Goal: Entertainment & Leisure: Consume media (video, audio)

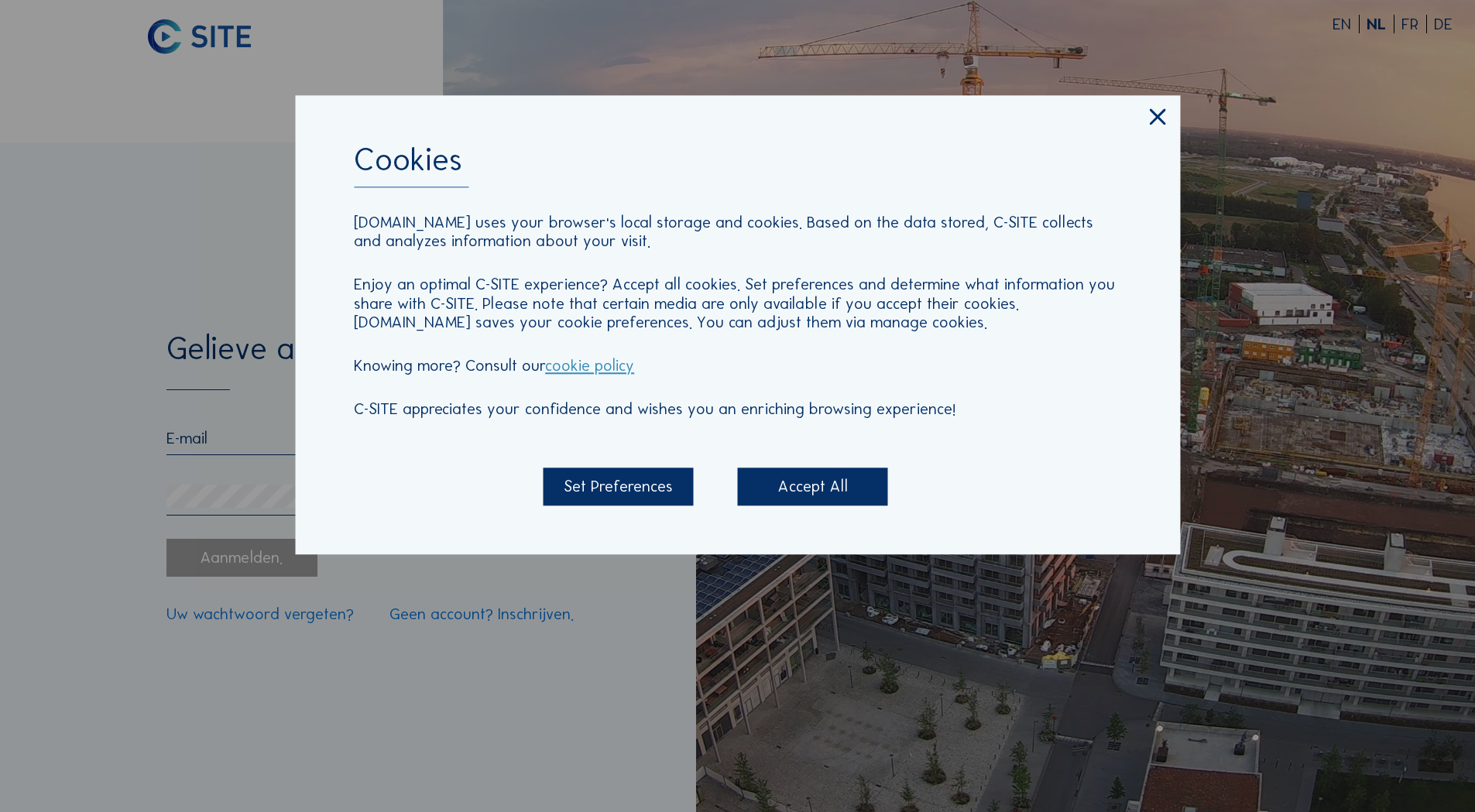
click at [1153, 121] on icon at bounding box center [1158, 117] width 27 height 27
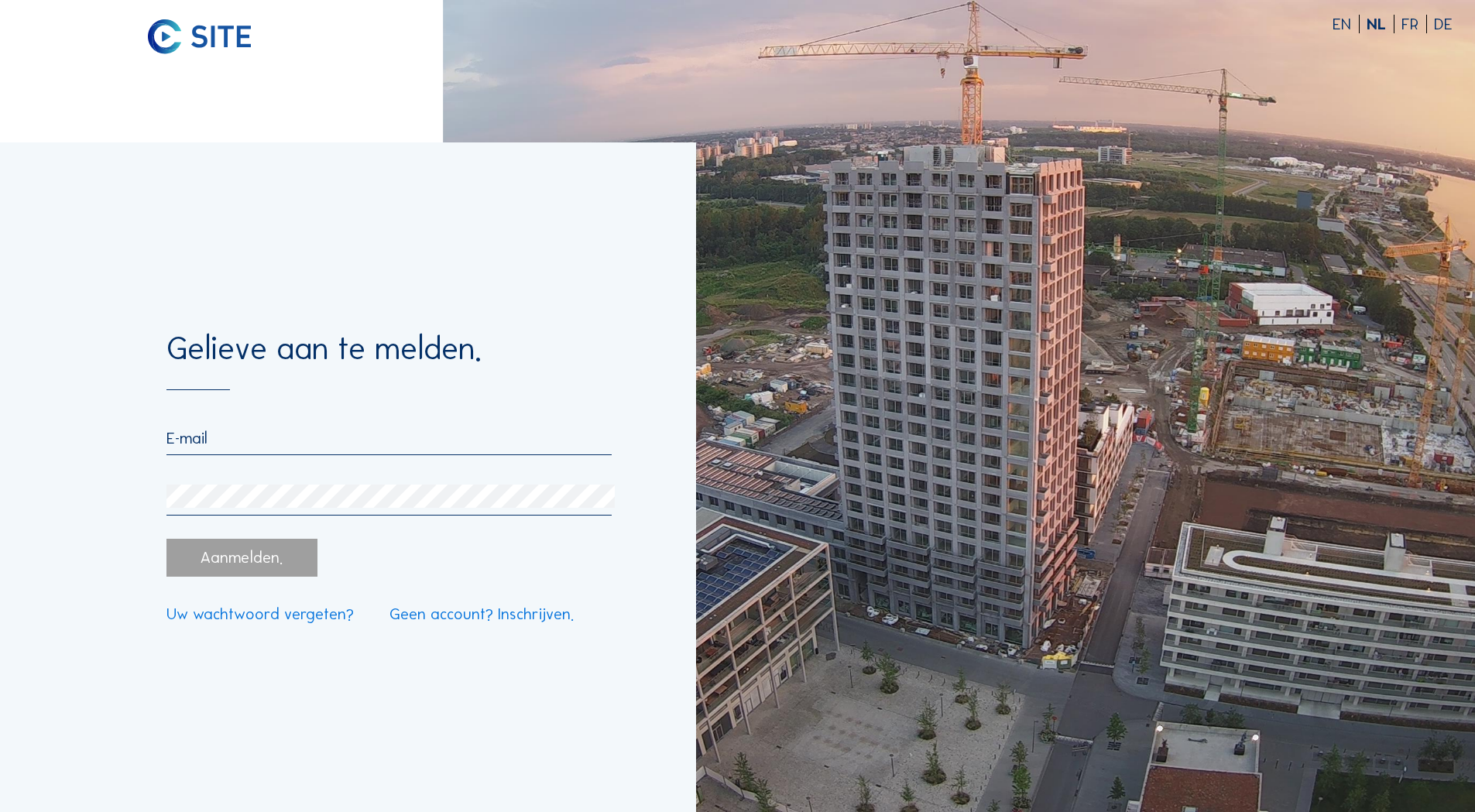
click at [237, 441] on input "email" at bounding box center [389, 439] width 444 height 19
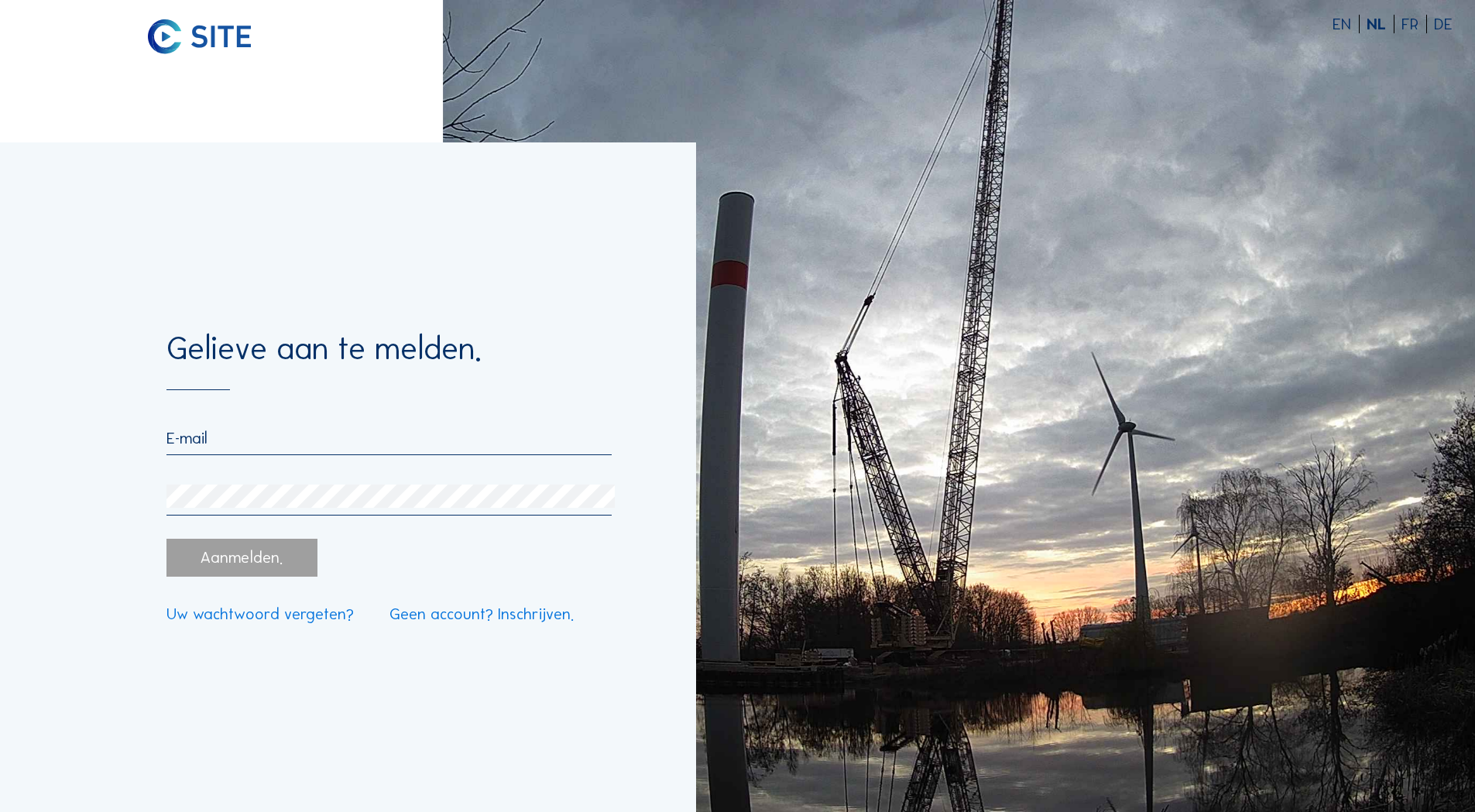
click at [329, 447] on input "email" at bounding box center [389, 439] width 444 height 19
click at [225, 432] on input "email" at bounding box center [389, 439] width 444 height 19
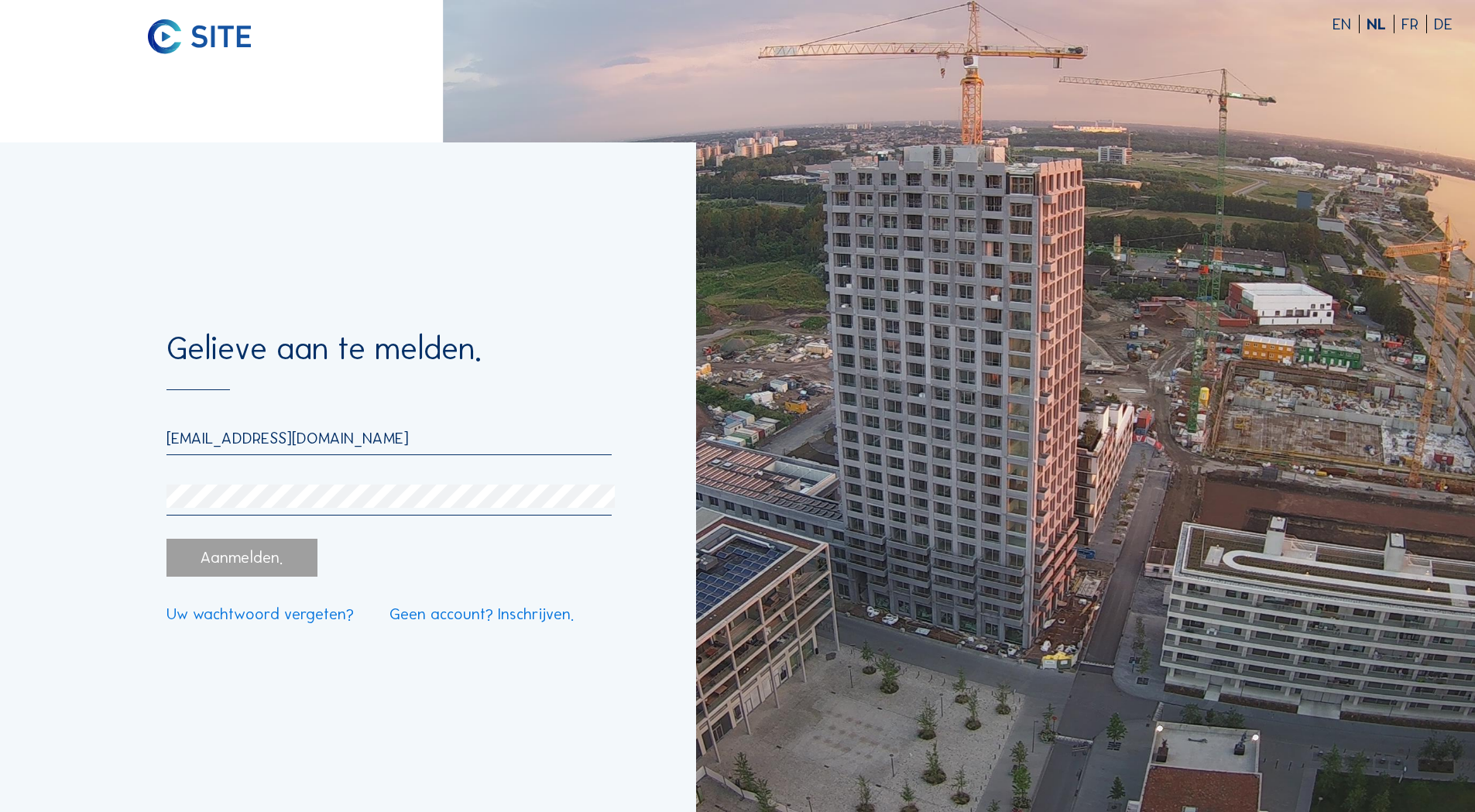
type input "[EMAIL_ADDRESS][DOMAIN_NAME]"
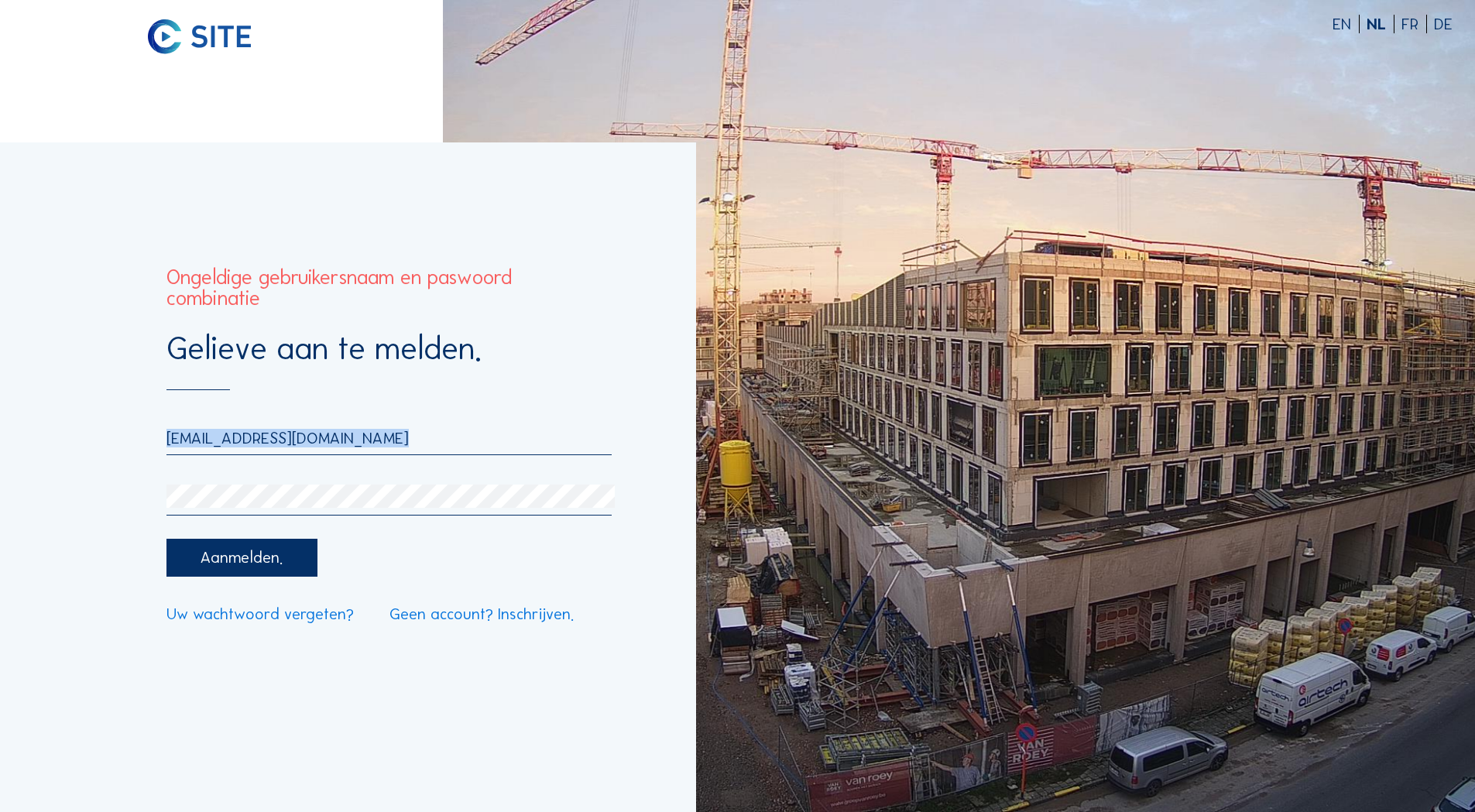
drag, startPoint x: 254, startPoint y: 480, endPoint x: 63, endPoint y: 472, distance: 191.2
click at [63, 472] on div "Gelieve aan te melden. [EMAIL_ADDRESS][DOMAIN_NAME] Aanmelden. Uw wachtwoord ve…" at bounding box center [348, 477] width 696 height 670
click at [35, 484] on div "Gelieve aan te melden. [EMAIL_ADDRESS][DOMAIN_NAME] Aanmelden. Uw wachtwoord ve…" at bounding box center [348, 477] width 696 height 670
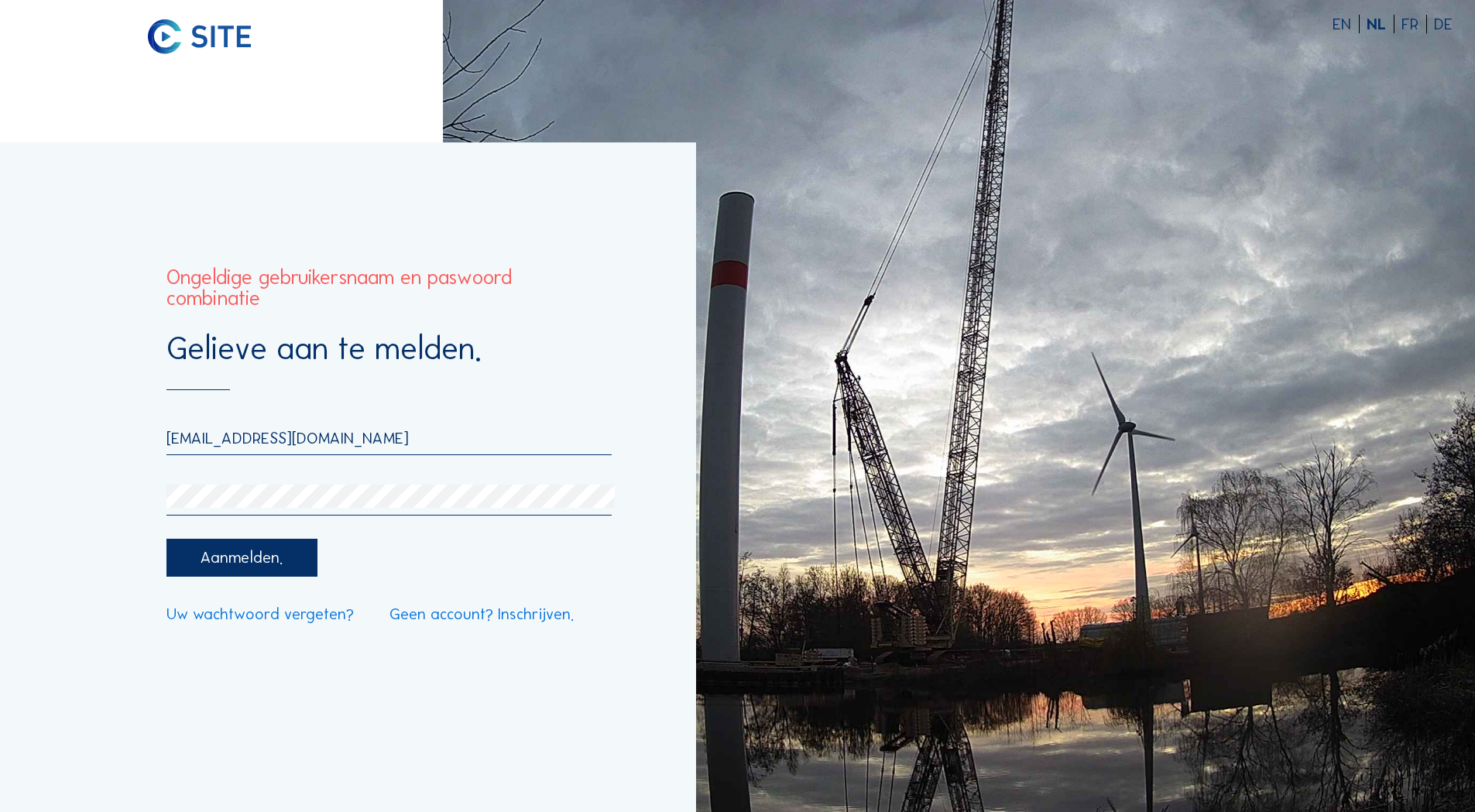
click at [319, 620] on link "Uw wachtwoord vergeten?" at bounding box center [260, 613] width 187 height 15
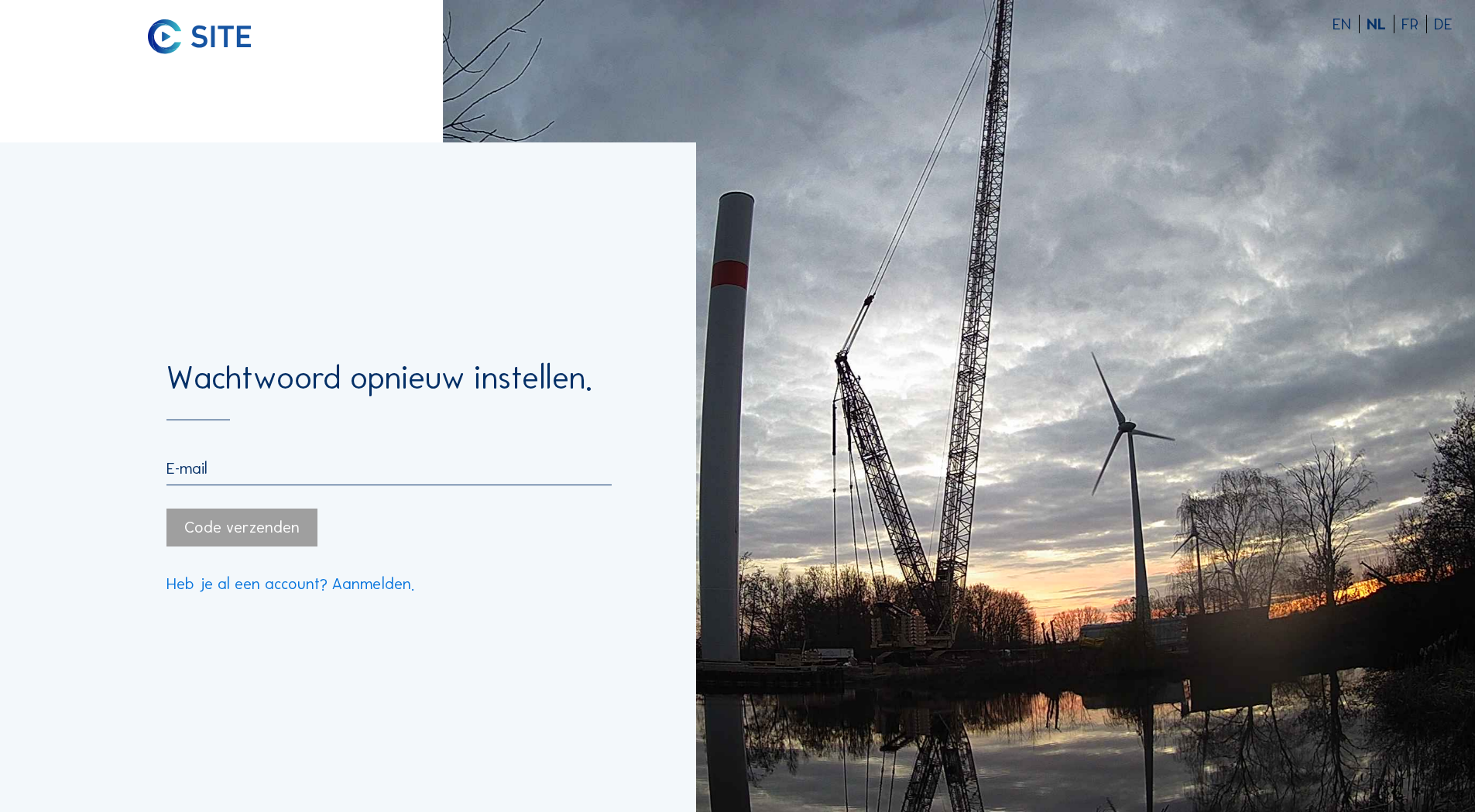
click at [271, 469] on input "email" at bounding box center [389, 469] width 444 height 19
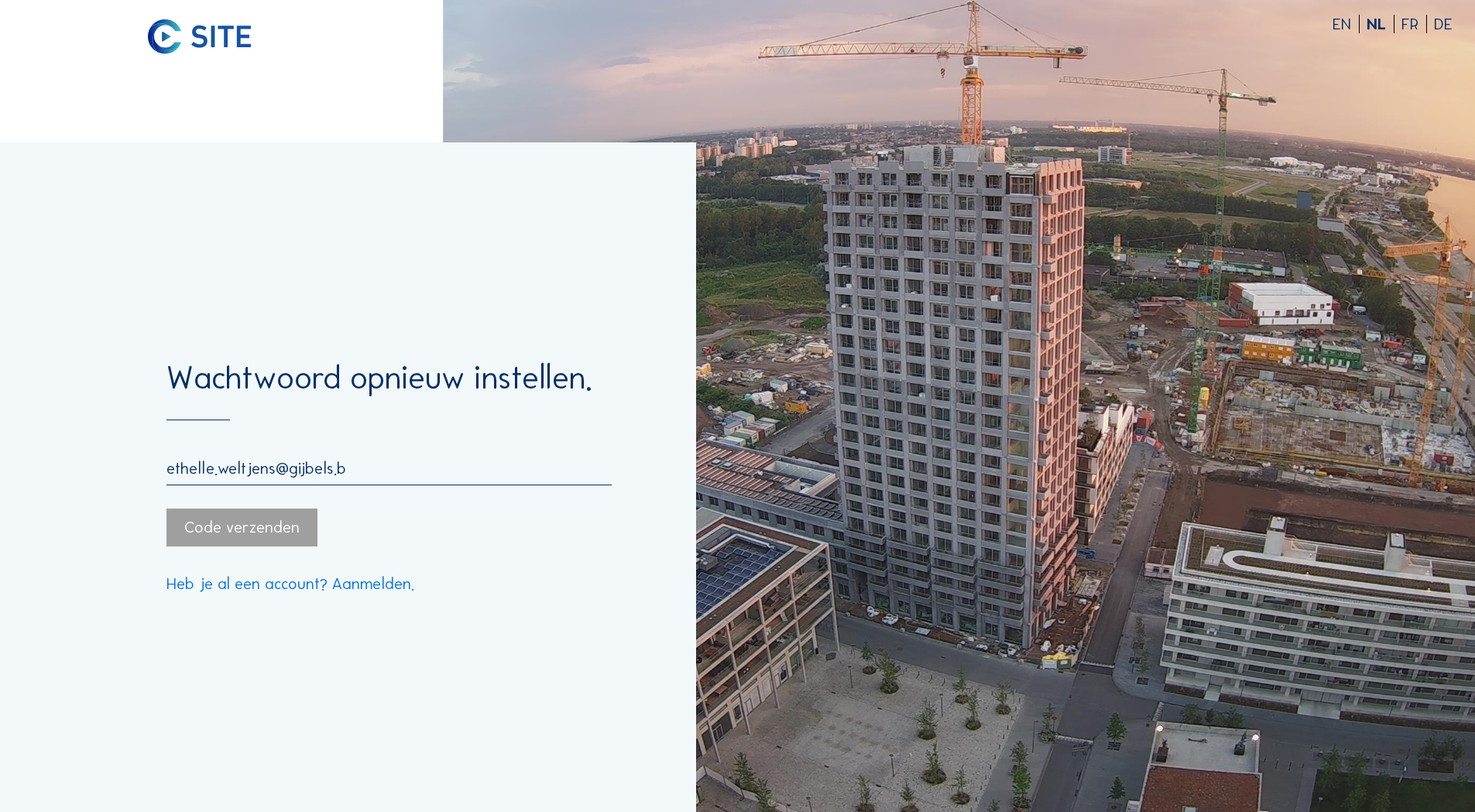
type input "[EMAIL_ADDRESS][DOMAIN_NAME]"
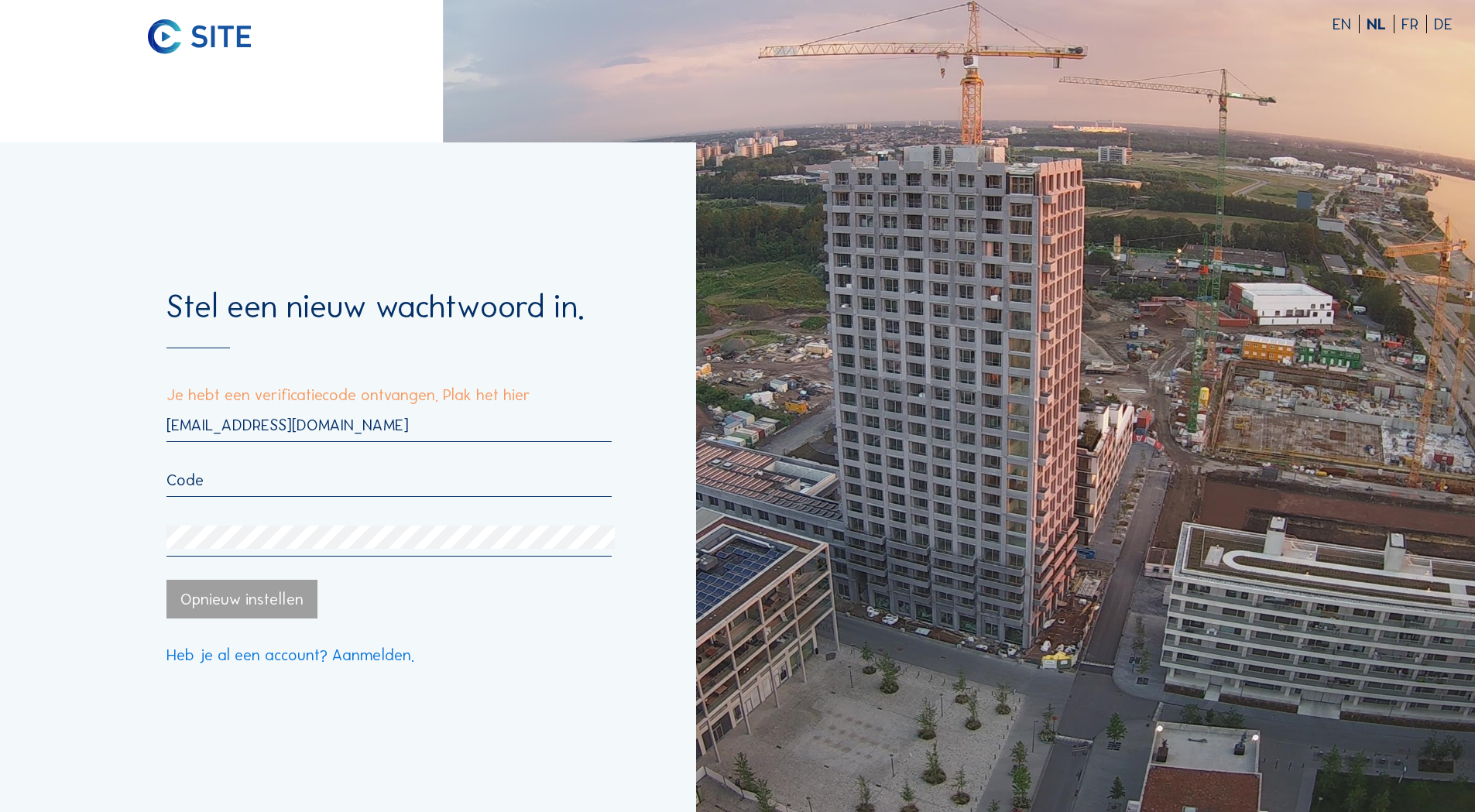
click at [333, 496] on div at bounding box center [389, 484] width 444 height 26
click at [304, 485] on input "text" at bounding box center [389, 480] width 444 height 19
paste input "778235"
click at [306, 486] on input "778235" at bounding box center [389, 480] width 444 height 19
type input "778235"
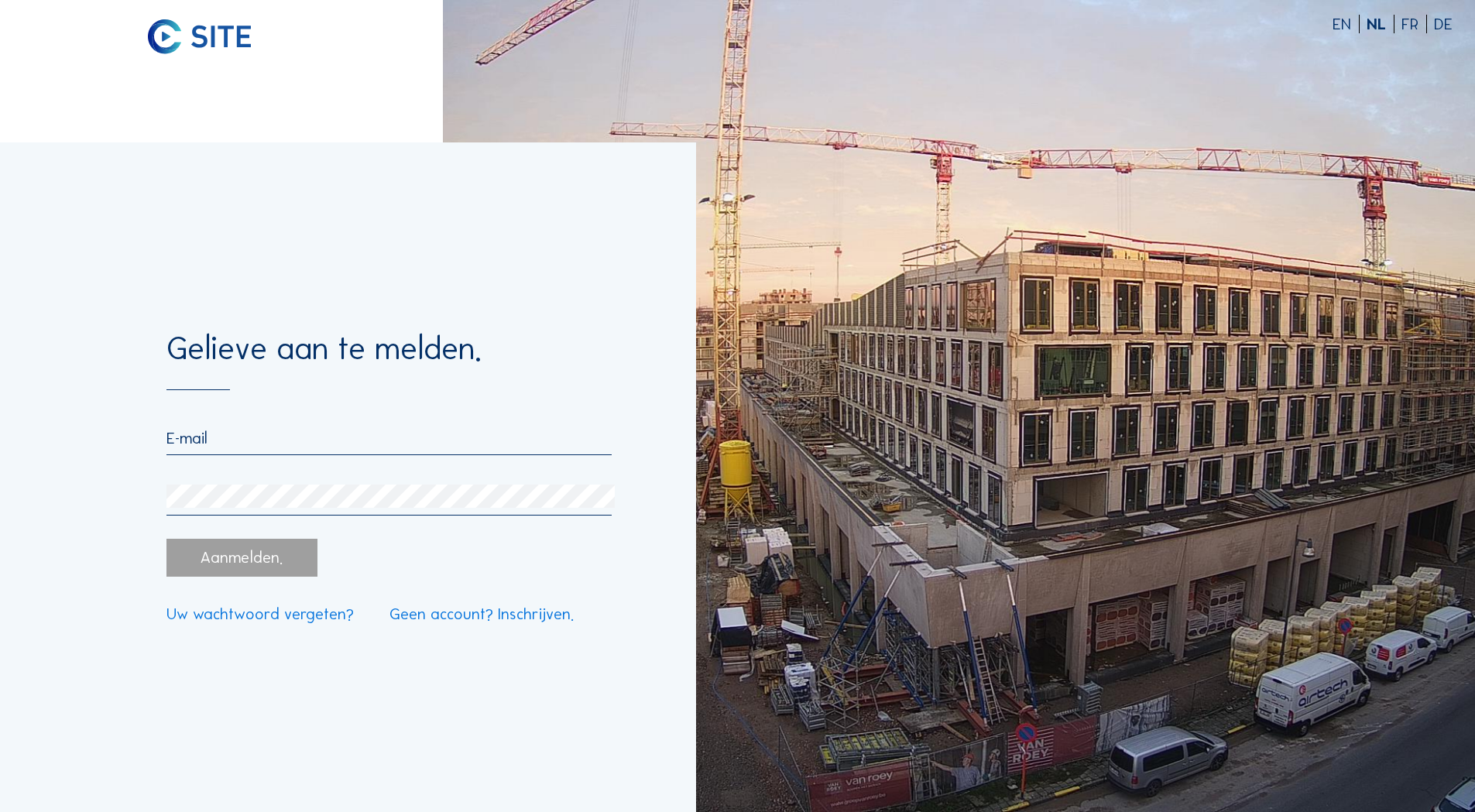
click at [365, 447] on input "email" at bounding box center [389, 439] width 444 height 19
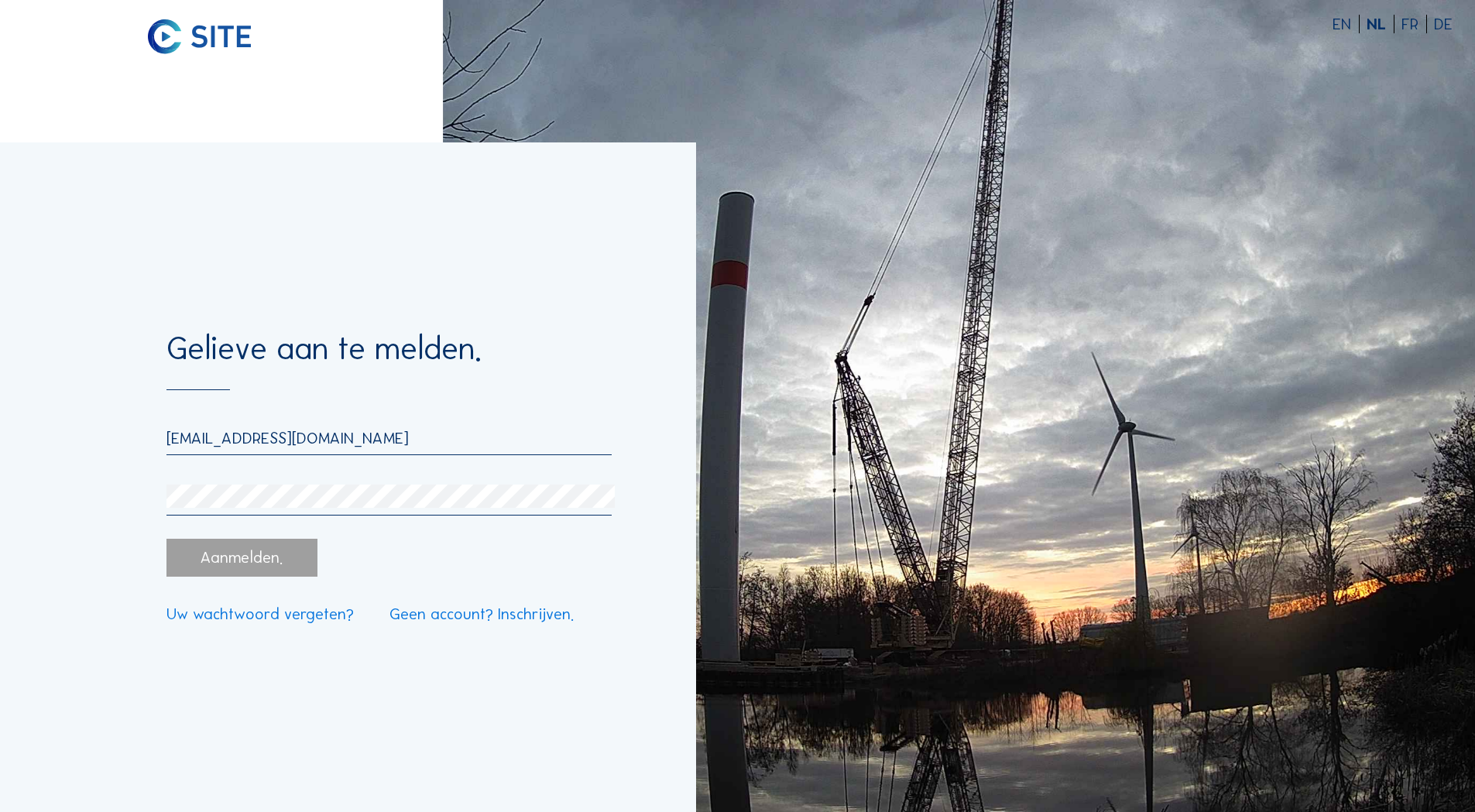
type input "[EMAIL_ADDRESS][DOMAIN_NAME]"
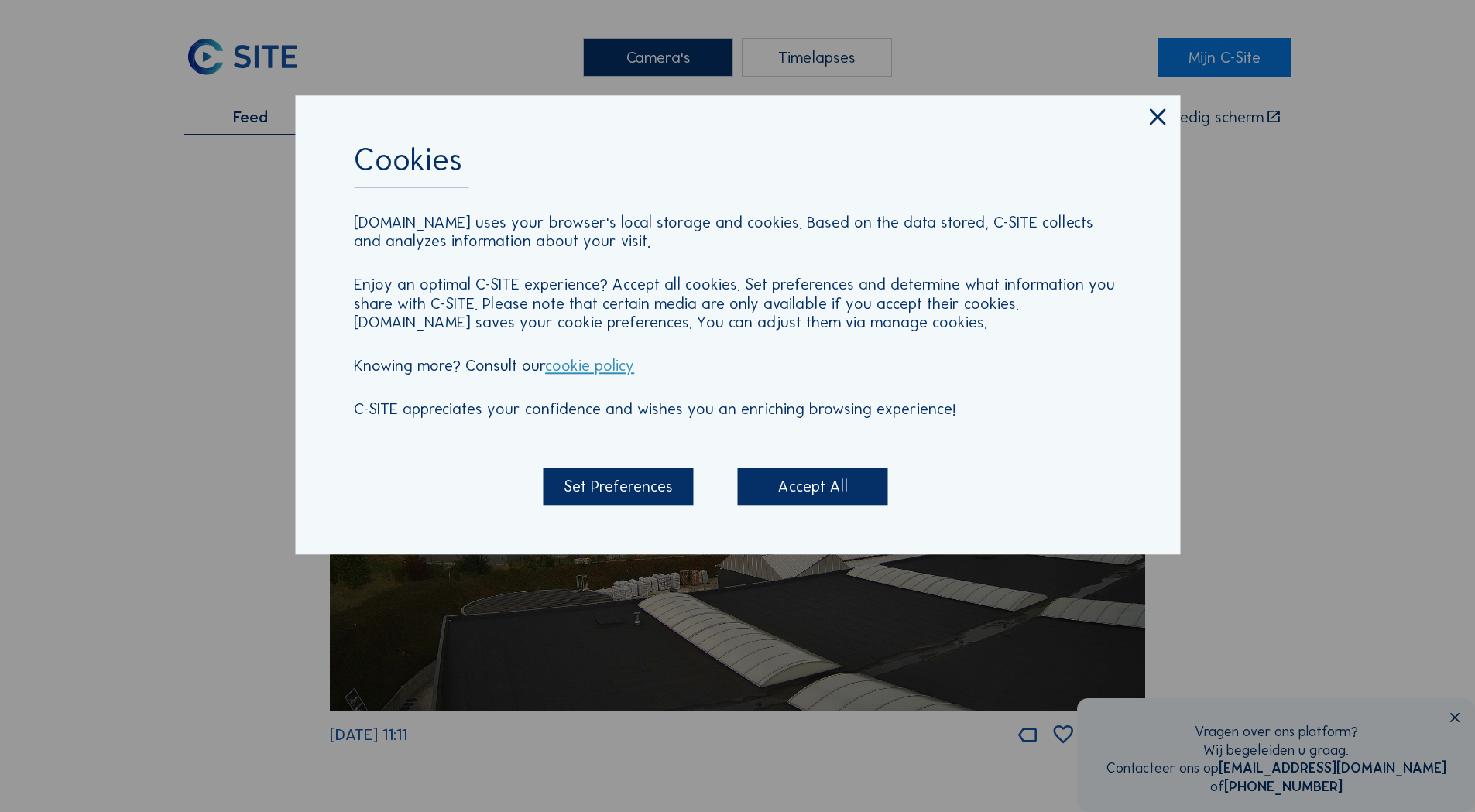
click at [633, 480] on div "Set Preferences" at bounding box center [617, 487] width 150 height 38
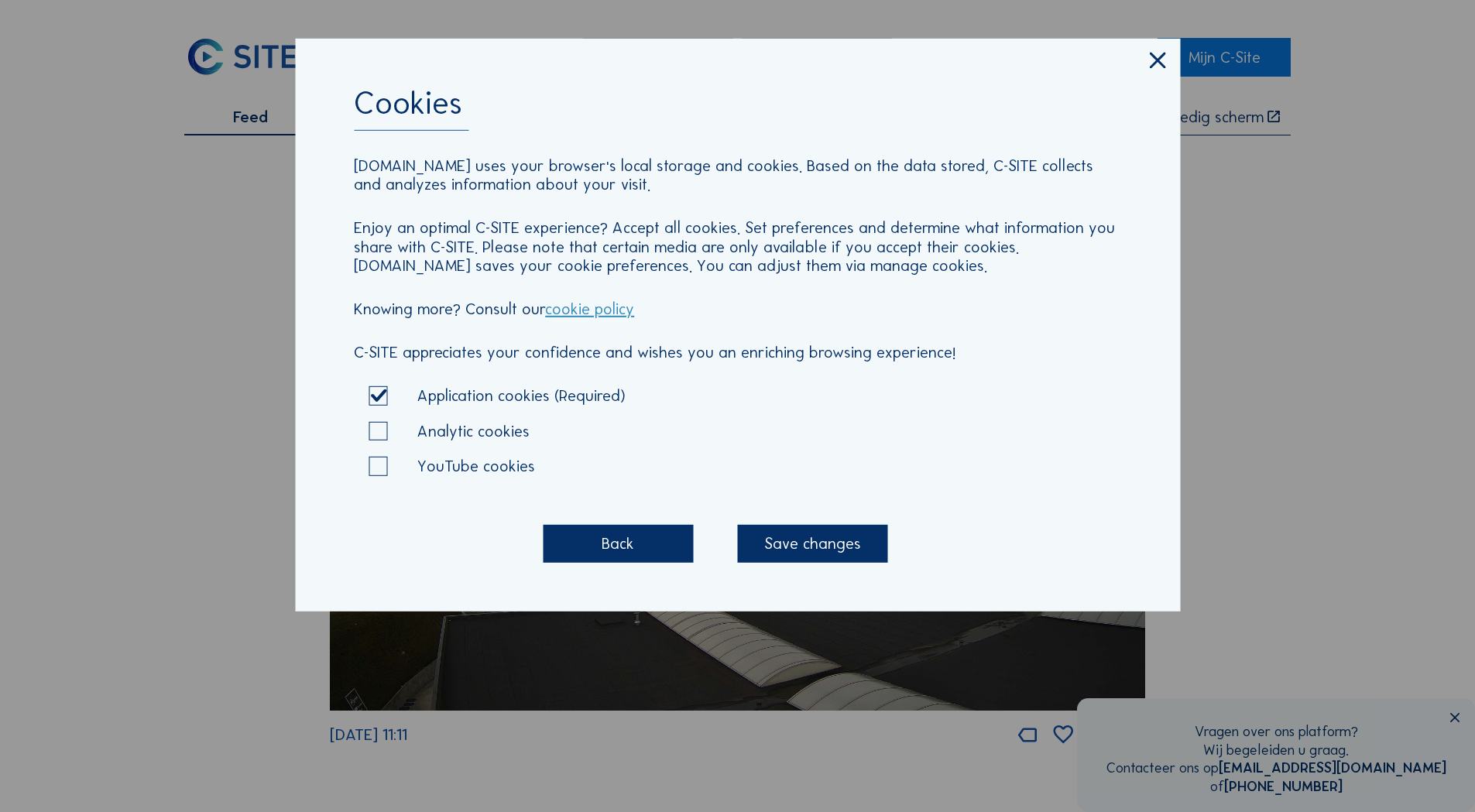
click at [816, 561] on div "Save changes" at bounding box center [813, 544] width 150 height 38
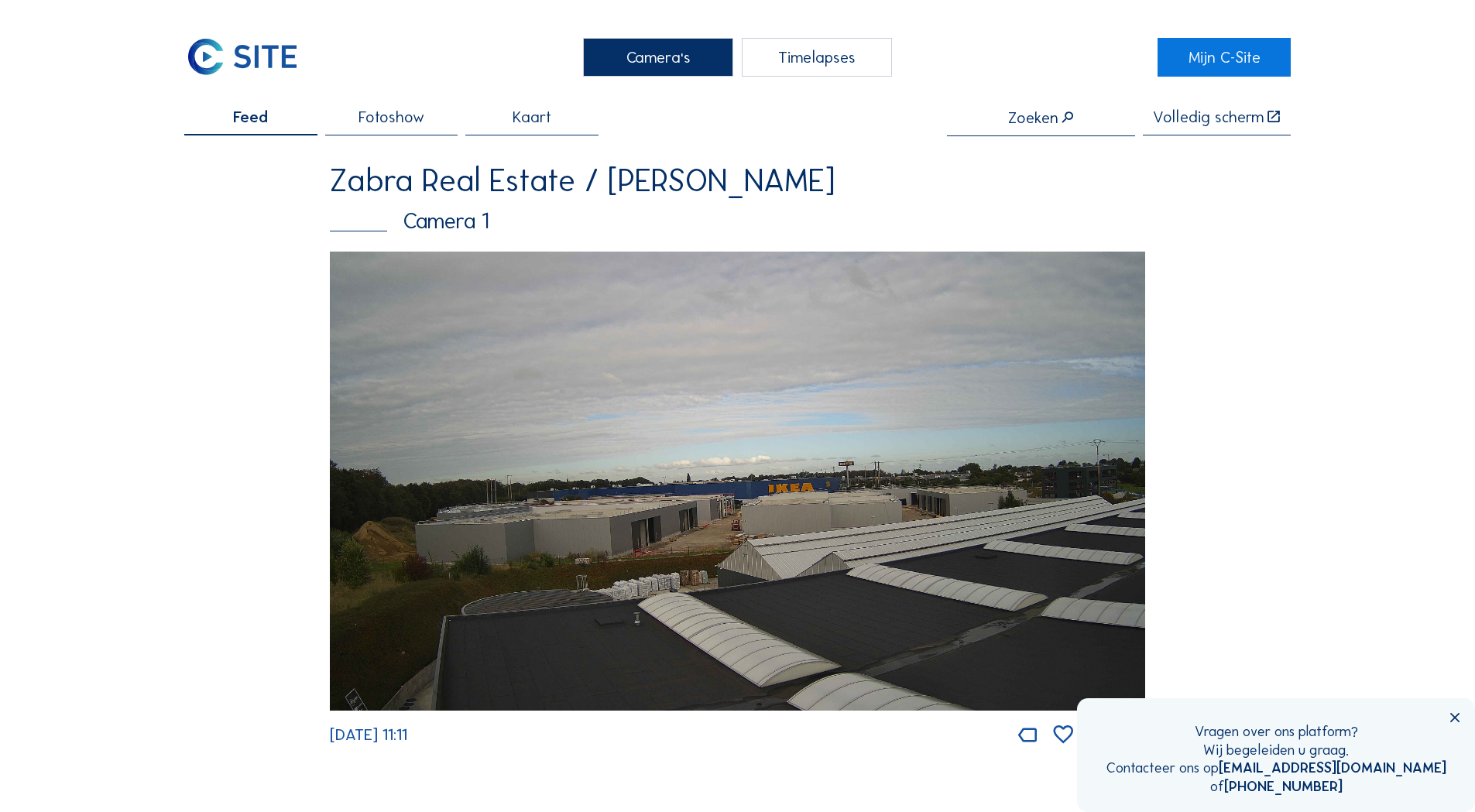
click at [547, 306] on img at bounding box center [738, 481] width 816 height 459
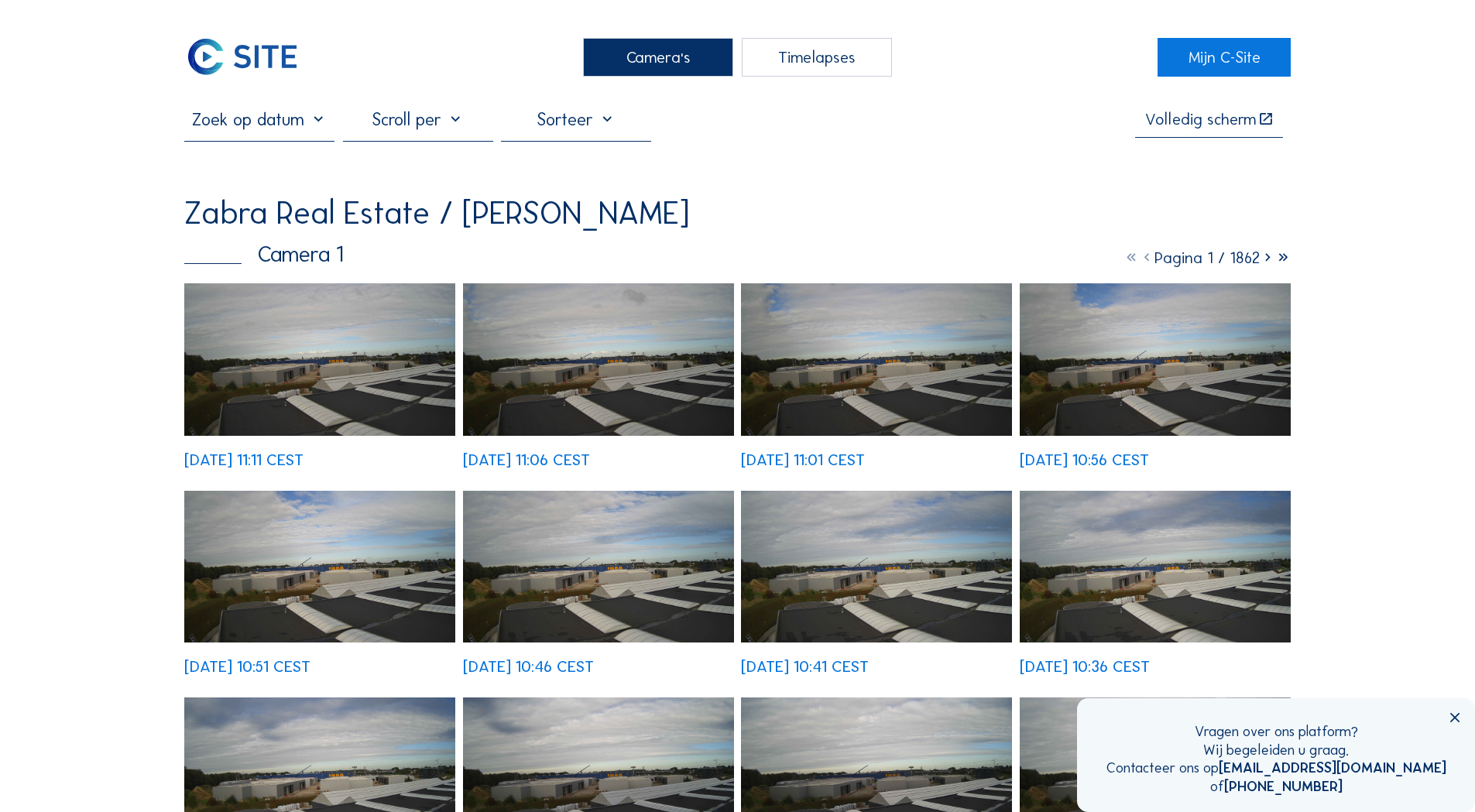
click at [570, 114] on div at bounding box center [576, 125] width 150 height 32
click at [436, 139] on div at bounding box center [418, 125] width 150 height 32
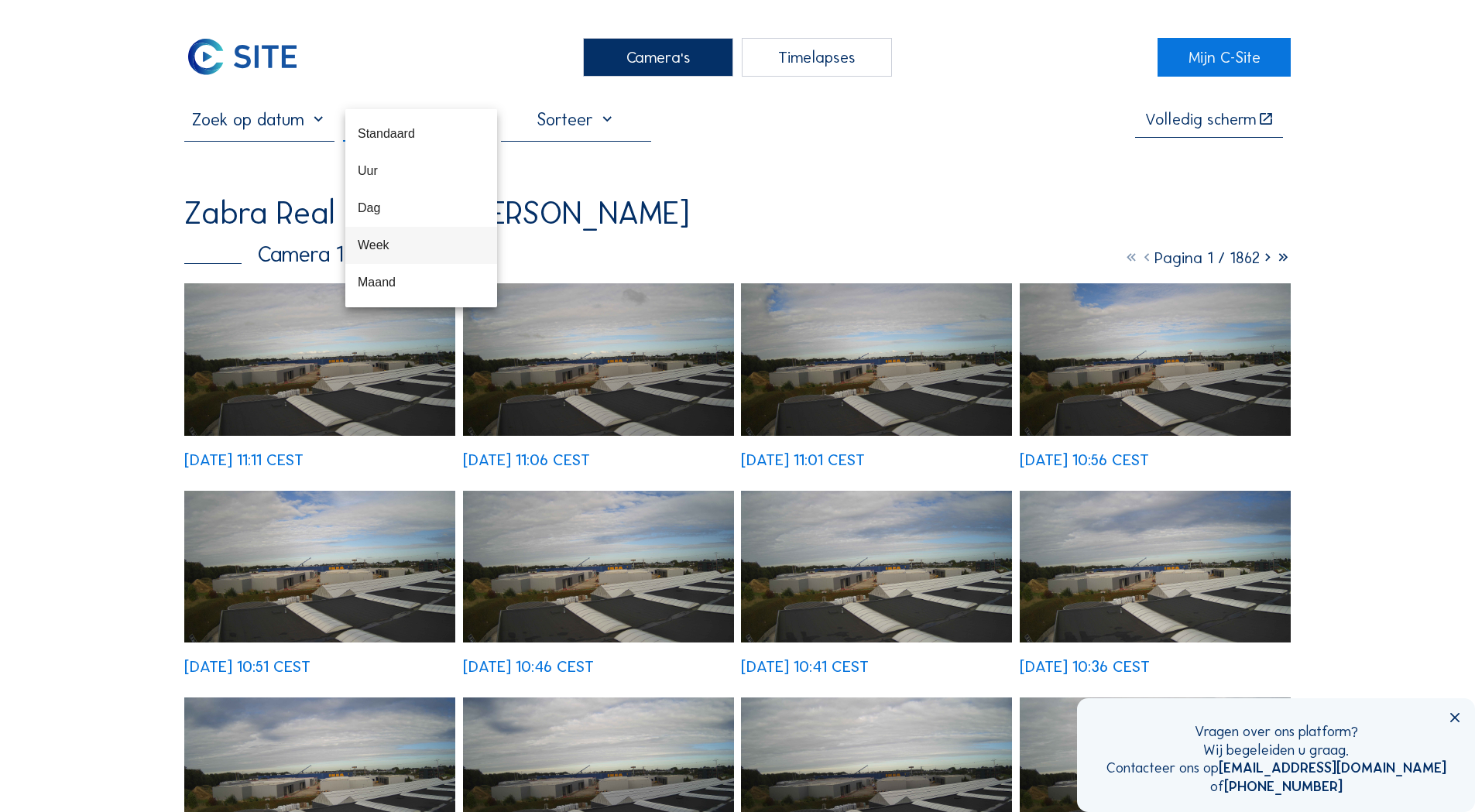
click at [415, 248] on div "Week" at bounding box center [421, 245] width 127 height 15
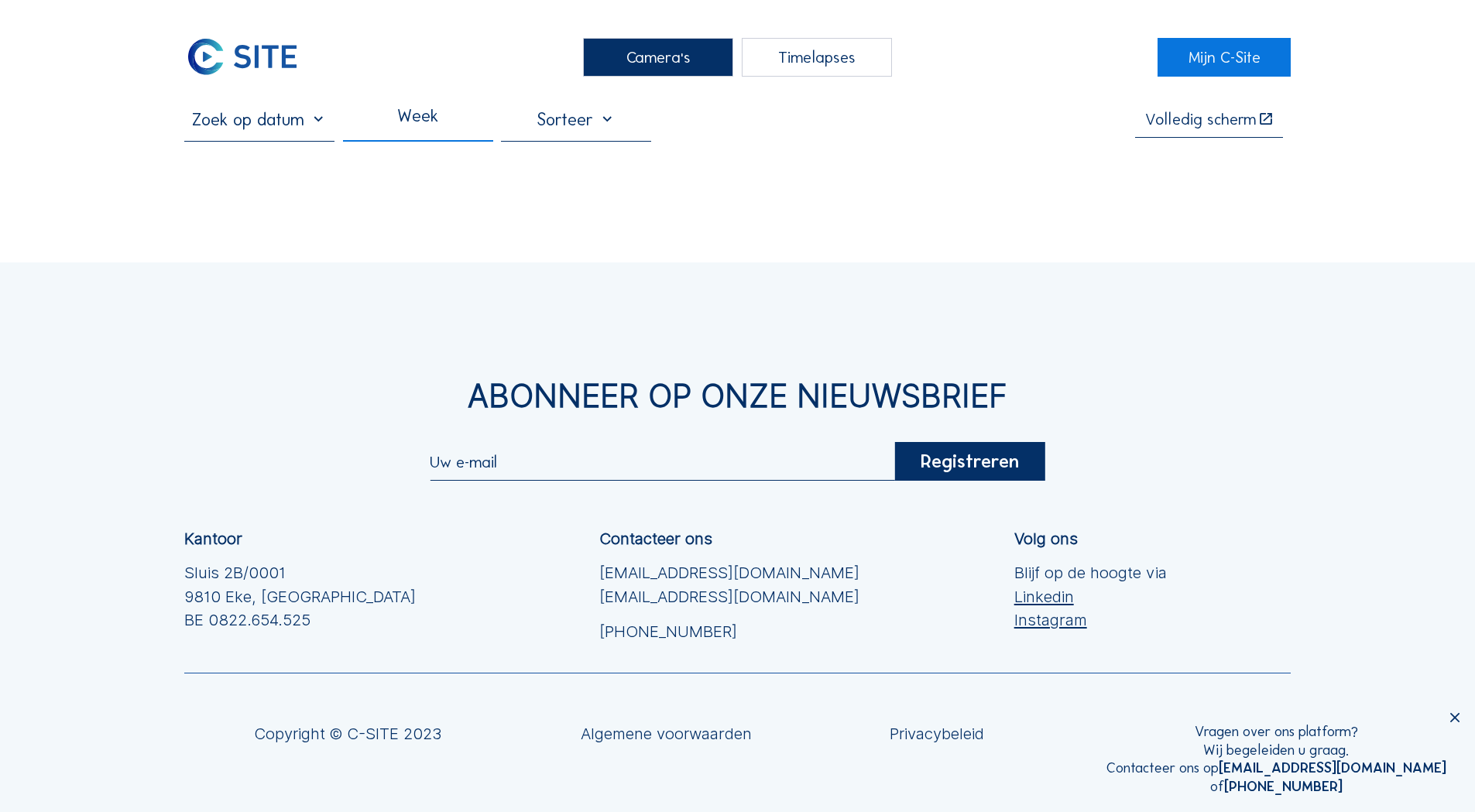
click at [464, 102] on div "Camera's Timelapses Mijn C-Site Week Volledig [PERSON_NAME] Abonneer op onze ni…" at bounding box center [738, 453] width 1475 height 906
click at [460, 118] on div "Week" at bounding box center [418, 125] width 150 height 32
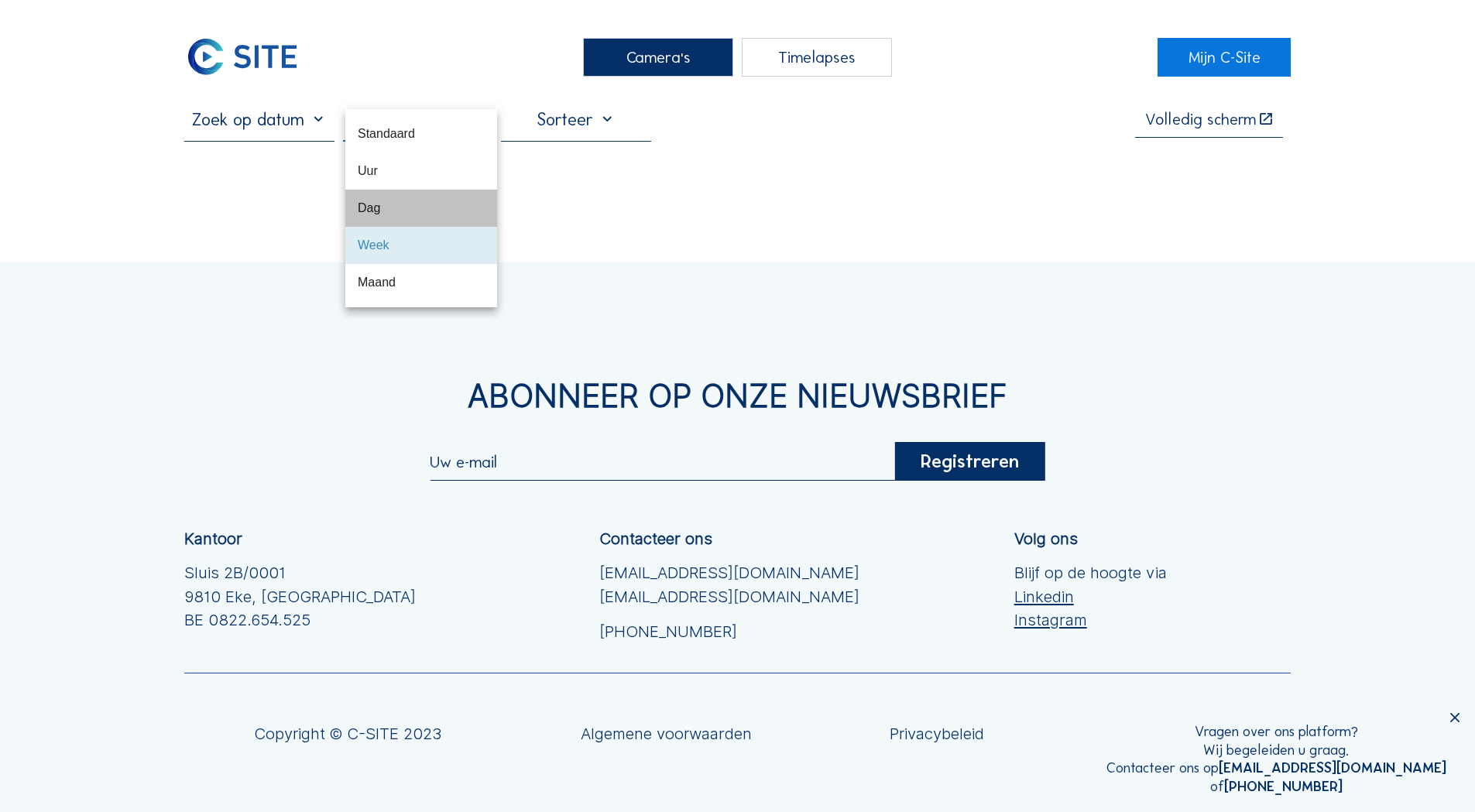
click at [400, 216] on div "Dag" at bounding box center [421, 208] width 127 height 15
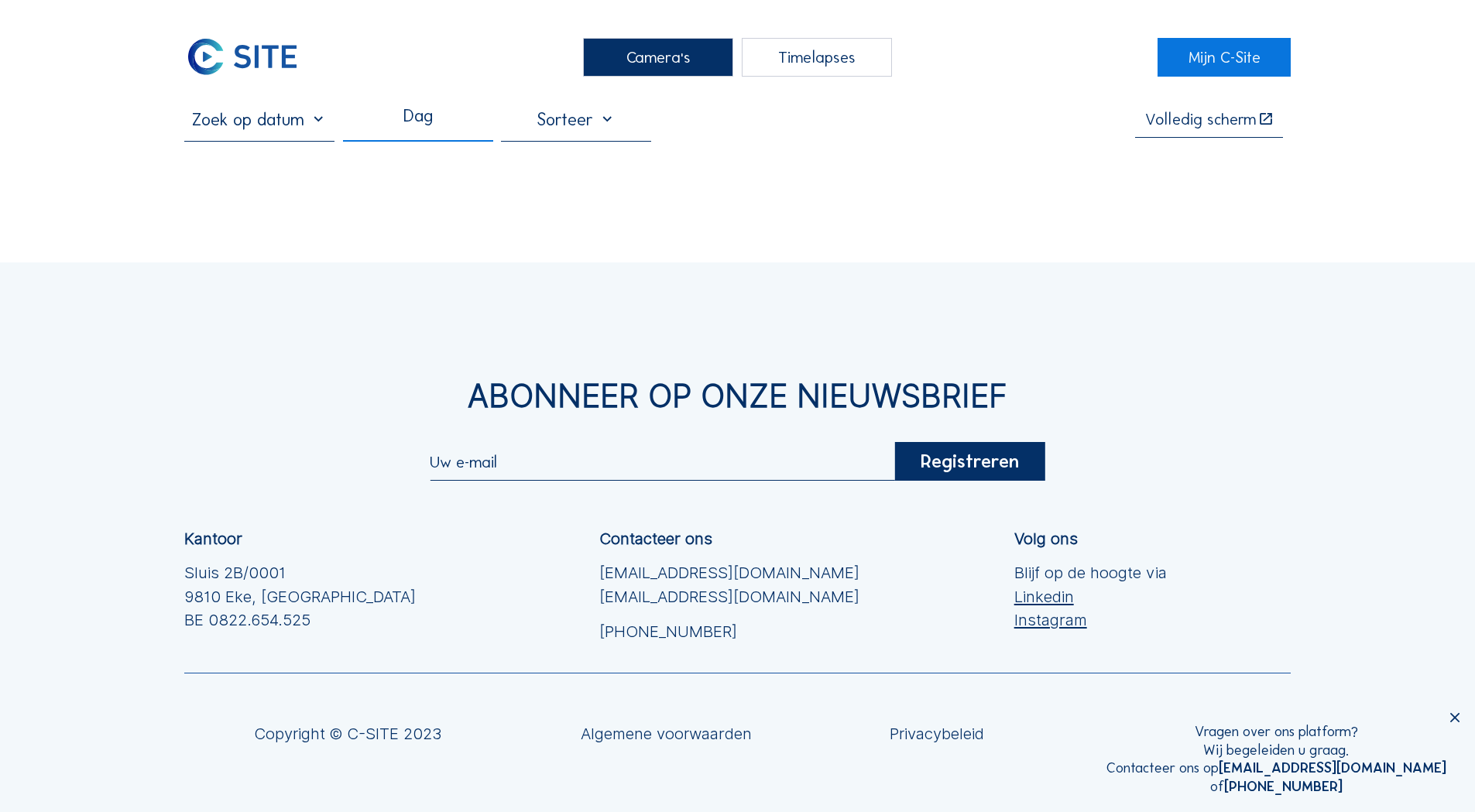
click at [433, 127] on div "Dag" at bounding box center [418, 124] width 29 height 30
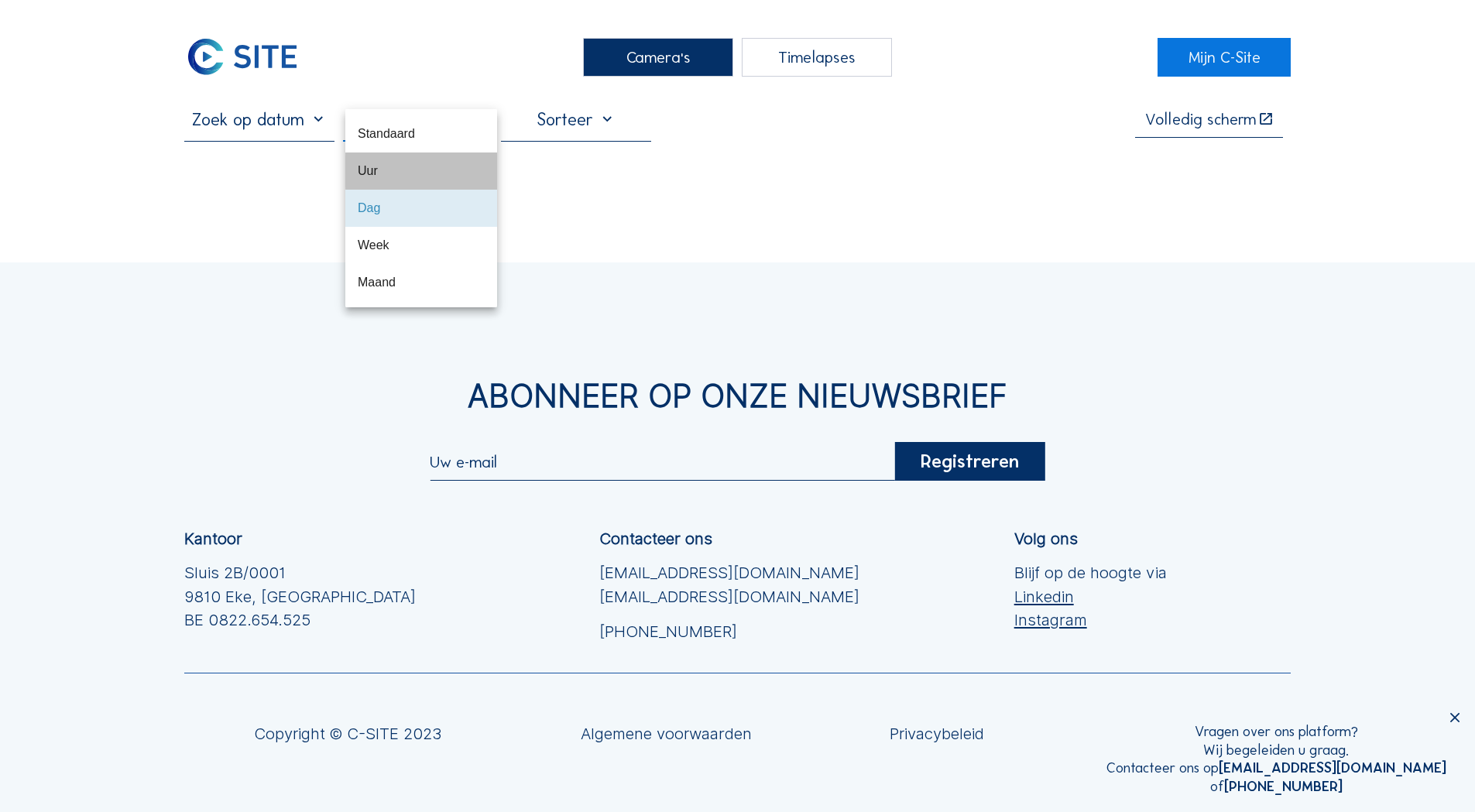
click at [433, 173] on div "Uur" at bounding box center [421, 171] width 127 height 15
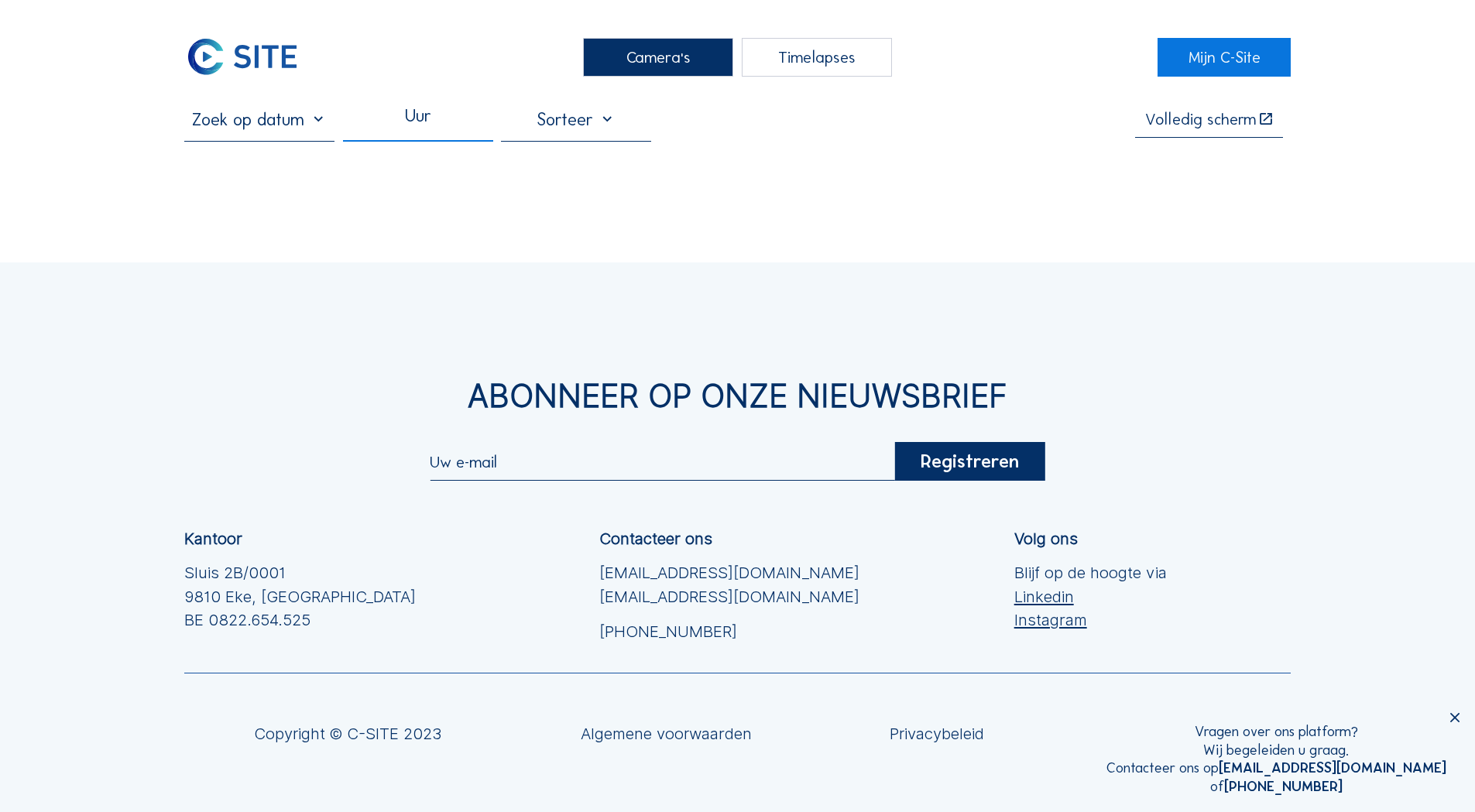
click at [436, 124] on div "Uur" at bounding box center [418, 125] width 150 height 32
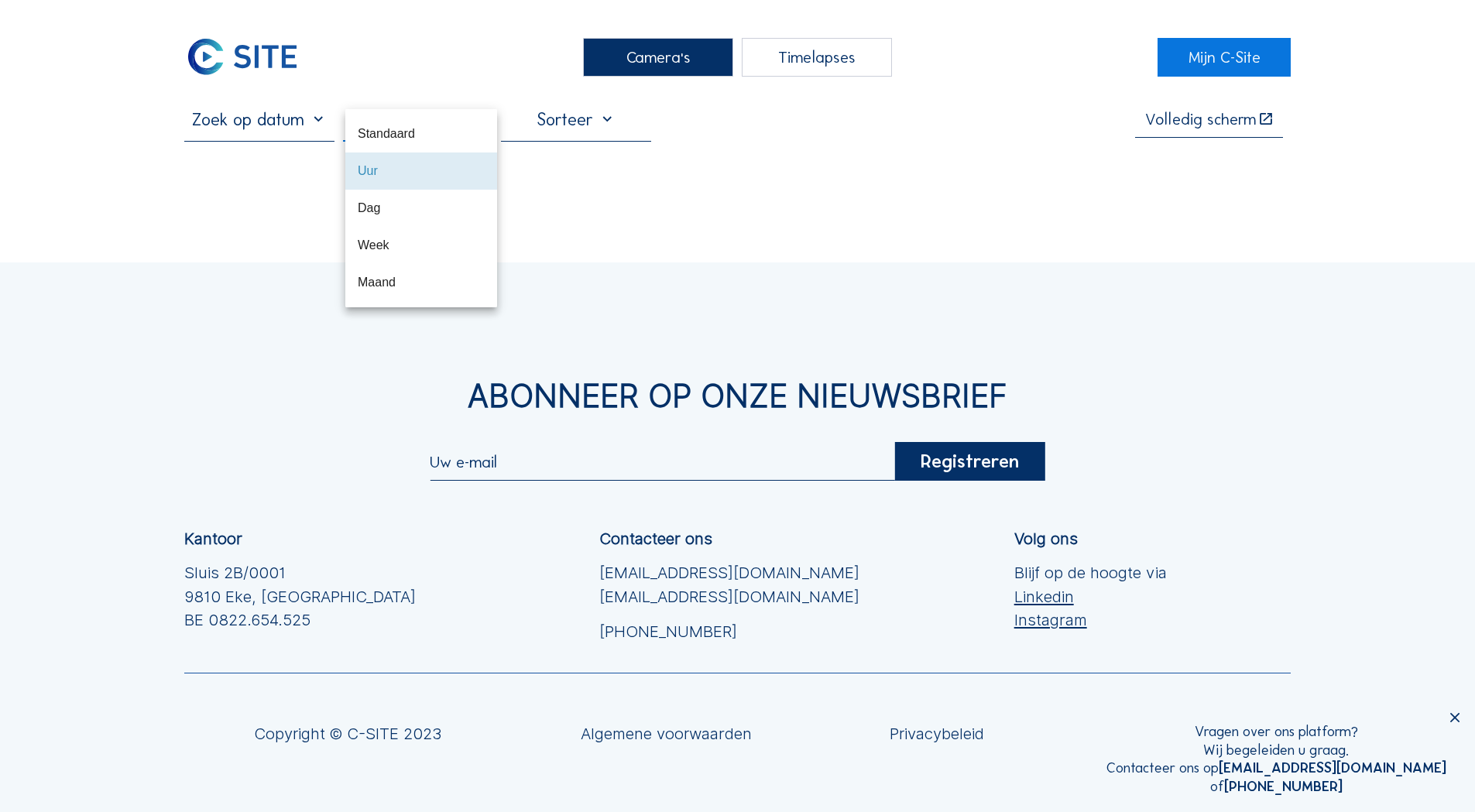
click at [435, 173] on div "Uur" at bounding box center [421, 171] width 127 height 15
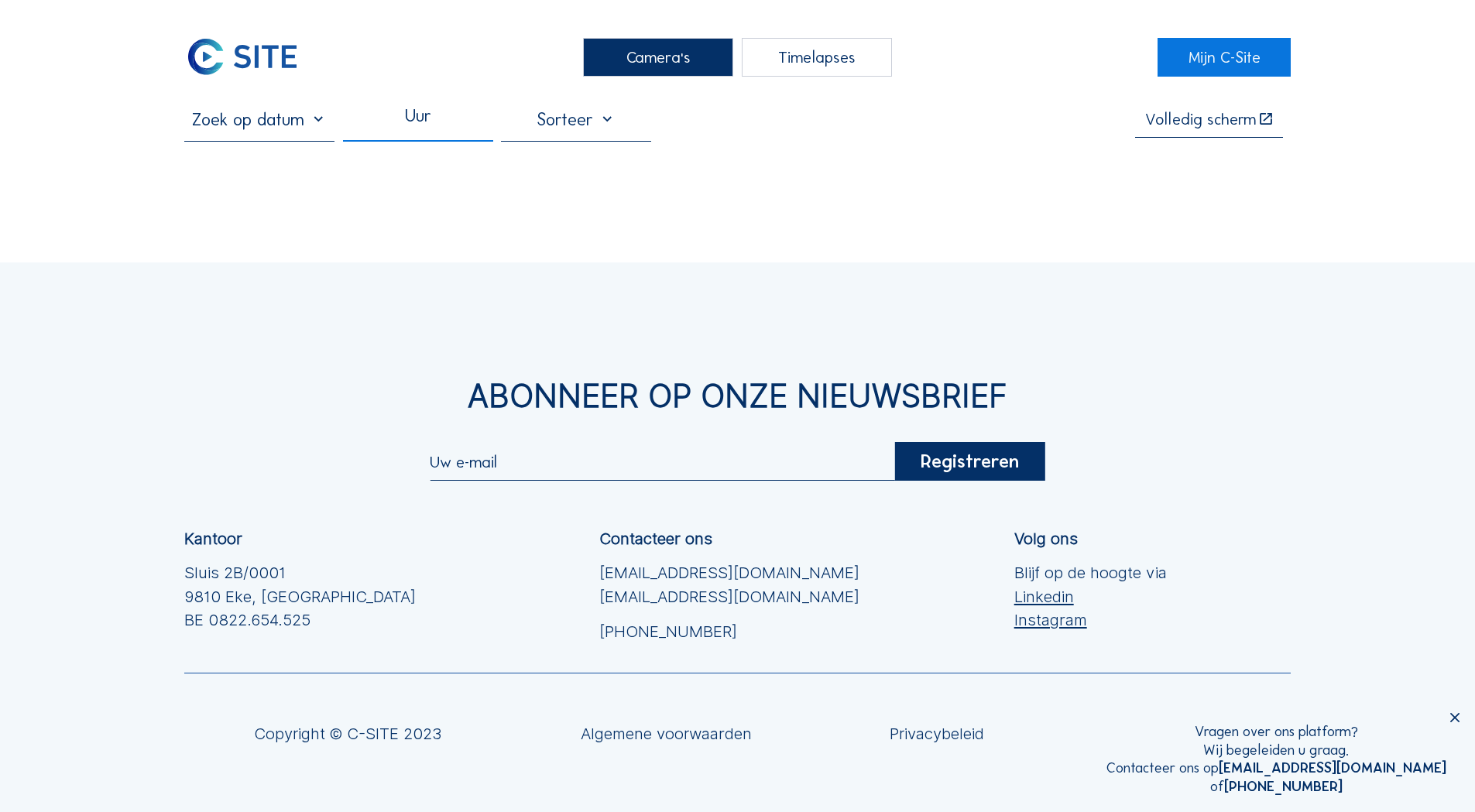
click at [452, 114] on div "Uur" at bounding box center [418, 125] width 150 height 32
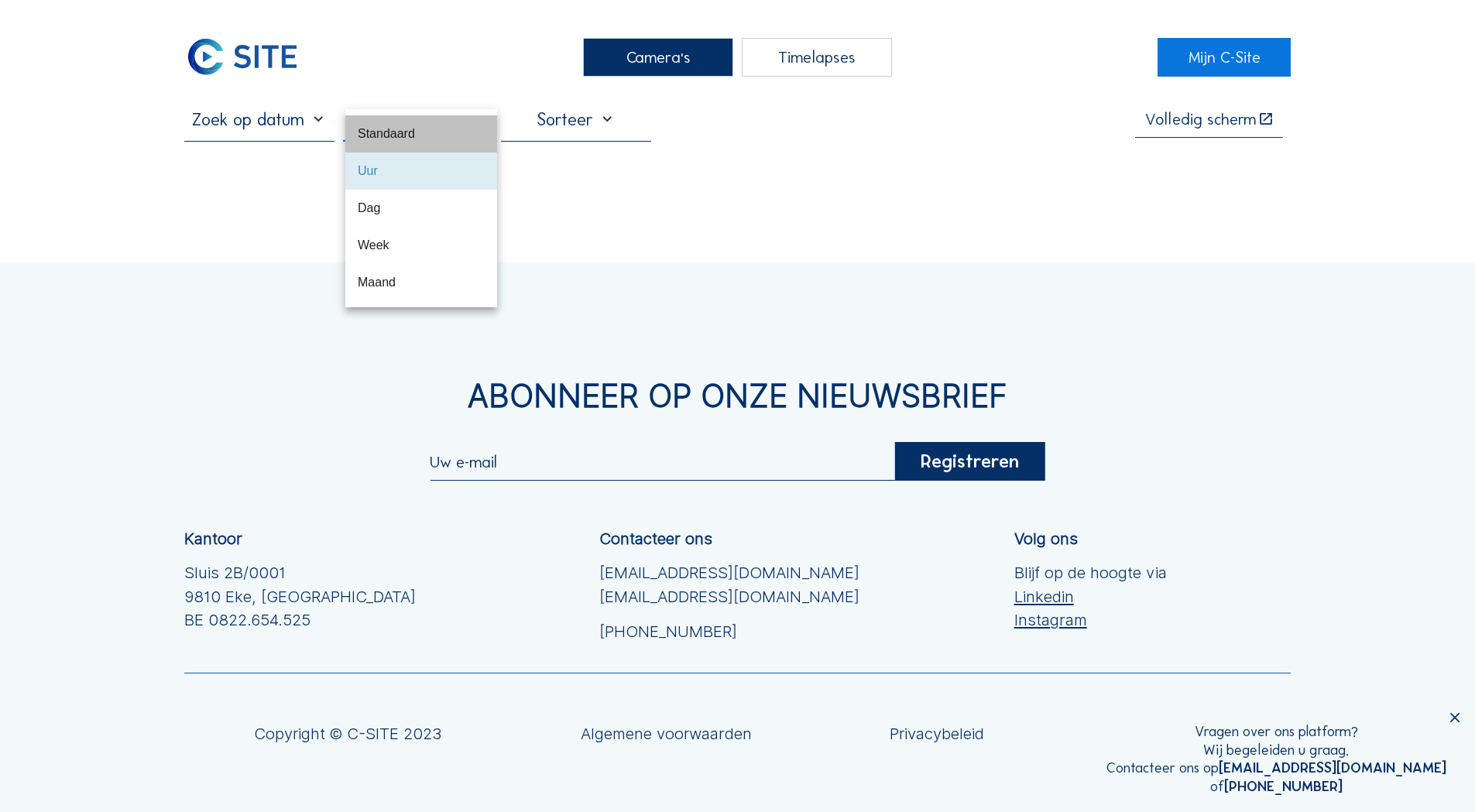
click at [418, 133] on div "Standaard" at bounding box center [421, 134] width 127 height 15
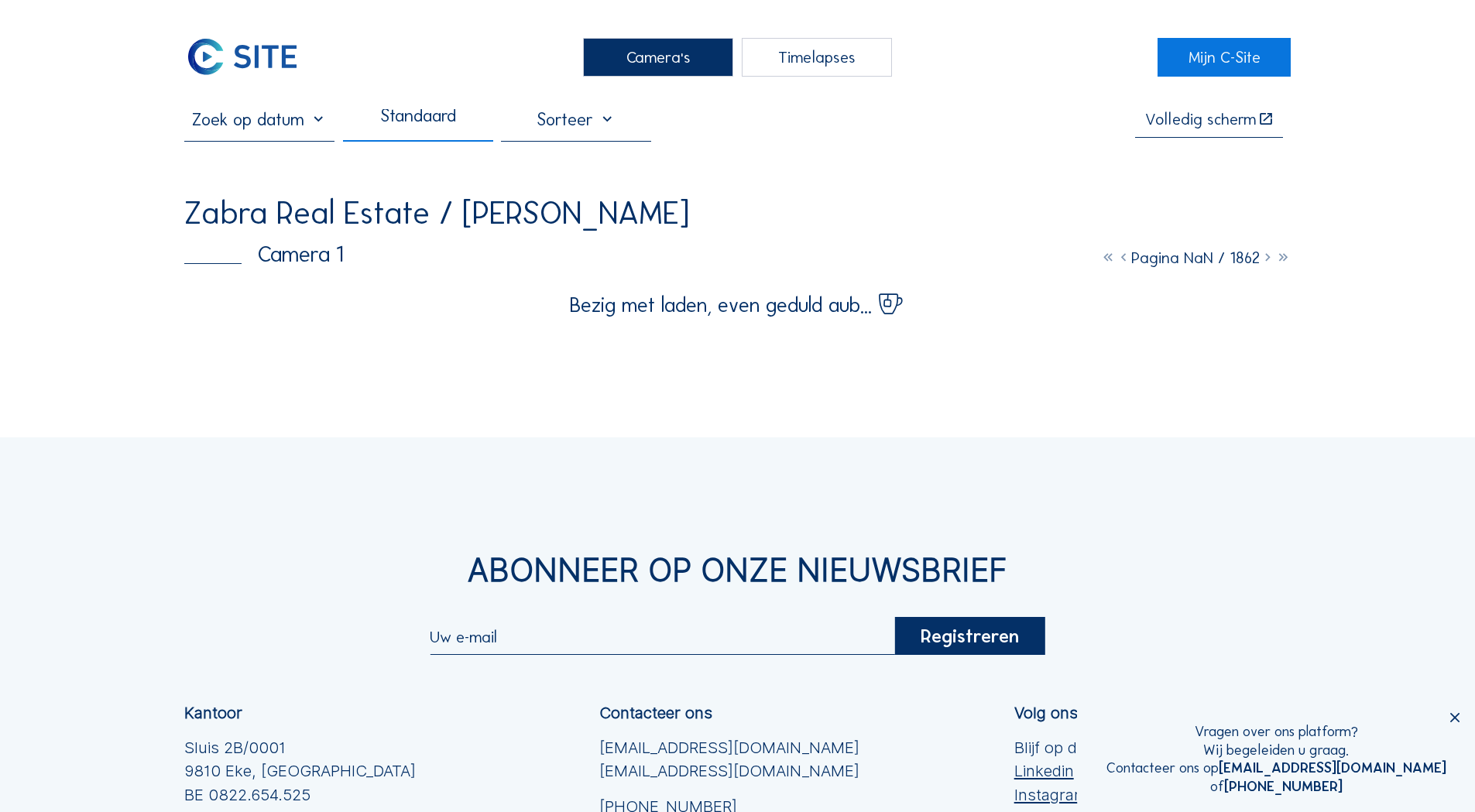
click at [852, 64] on div "Timelapses" at bounding box center [817, 57] width 150 height 39
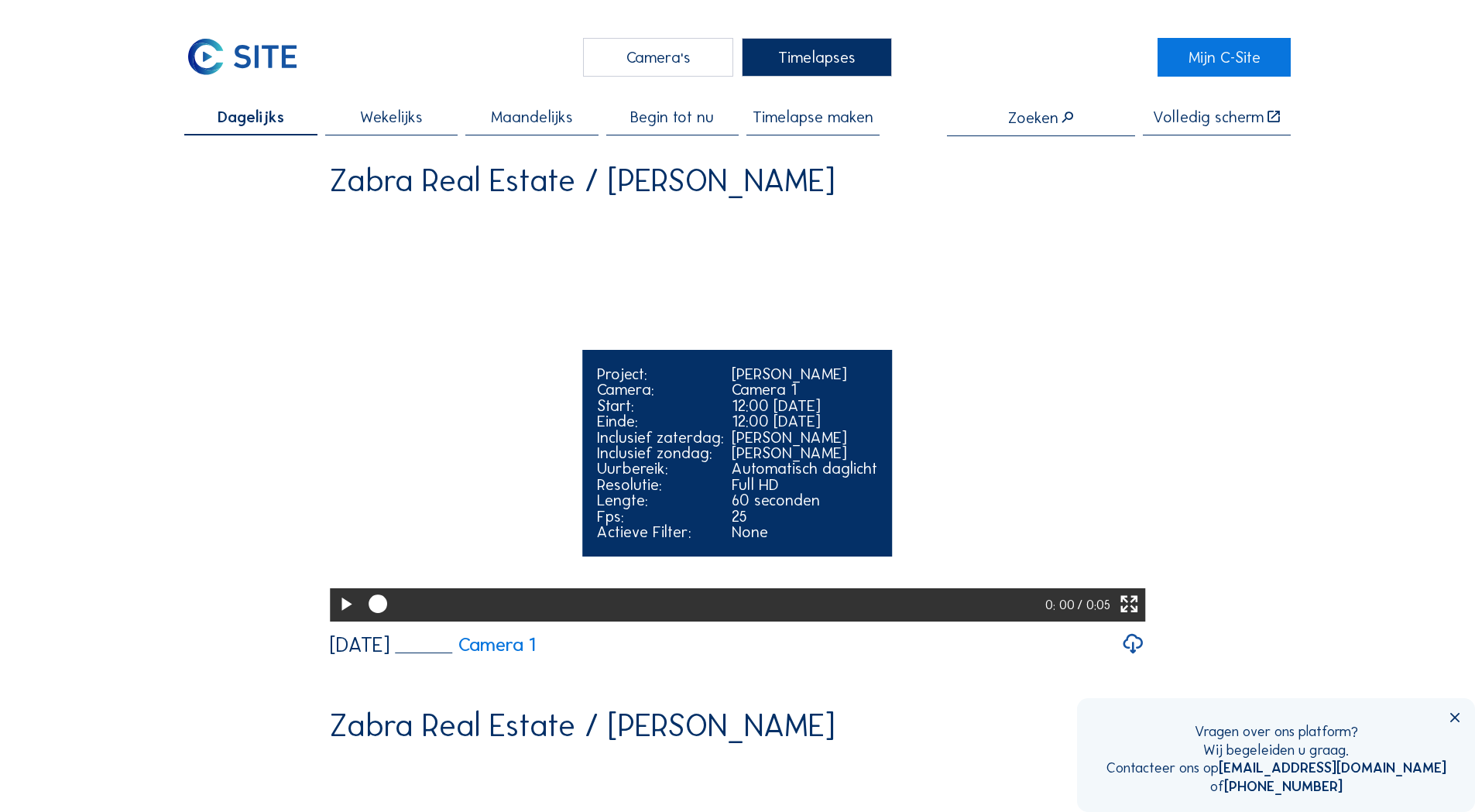
click at [338, 618] on icon at bounding box center [346, 605] width 23 height 27
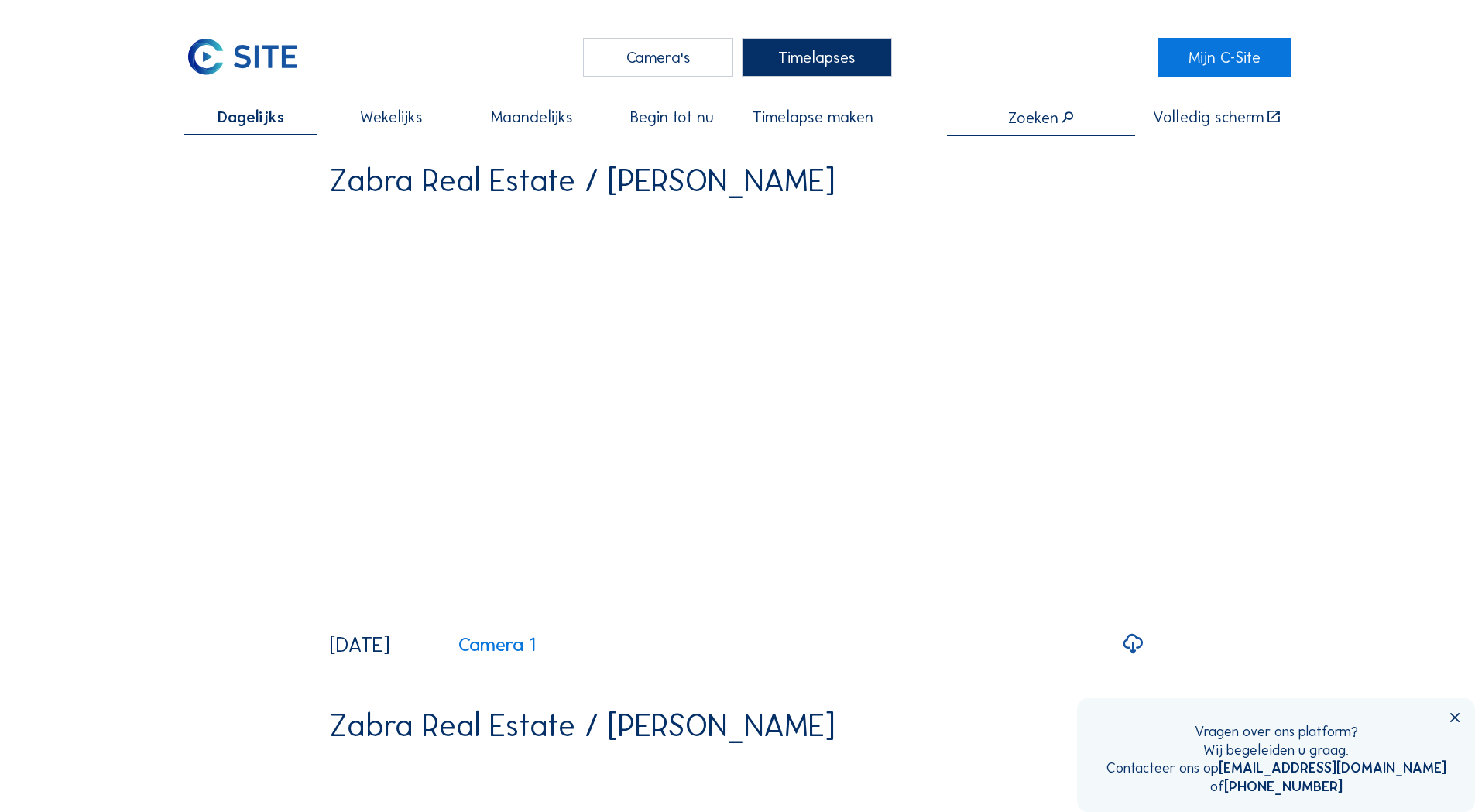
click at [651, 125] on span "Begin tot nu" at bounding box center [672, 116] width 83 height 15
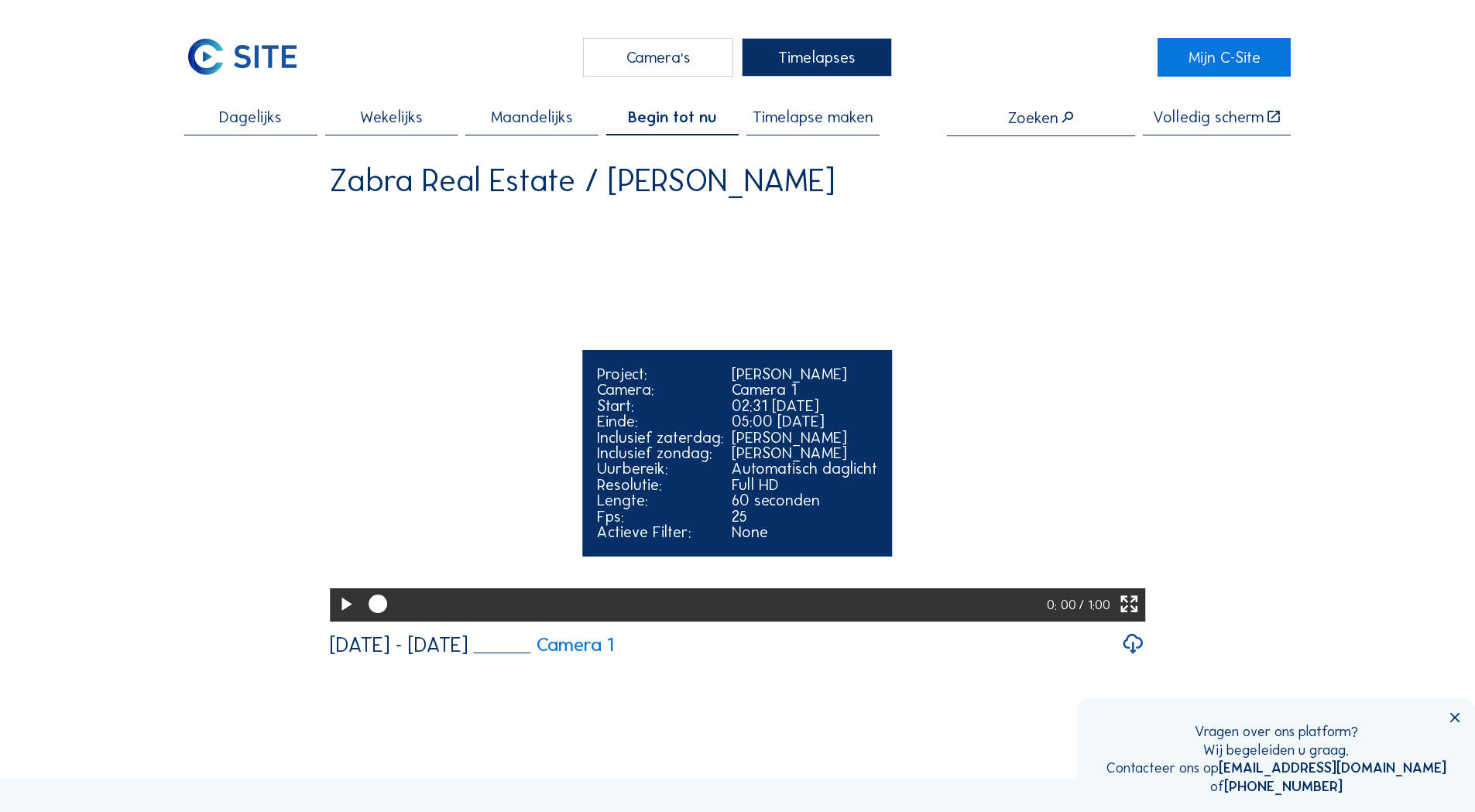
click at [336, 621] on div at bounding box center [346, 605] width 32 height 32
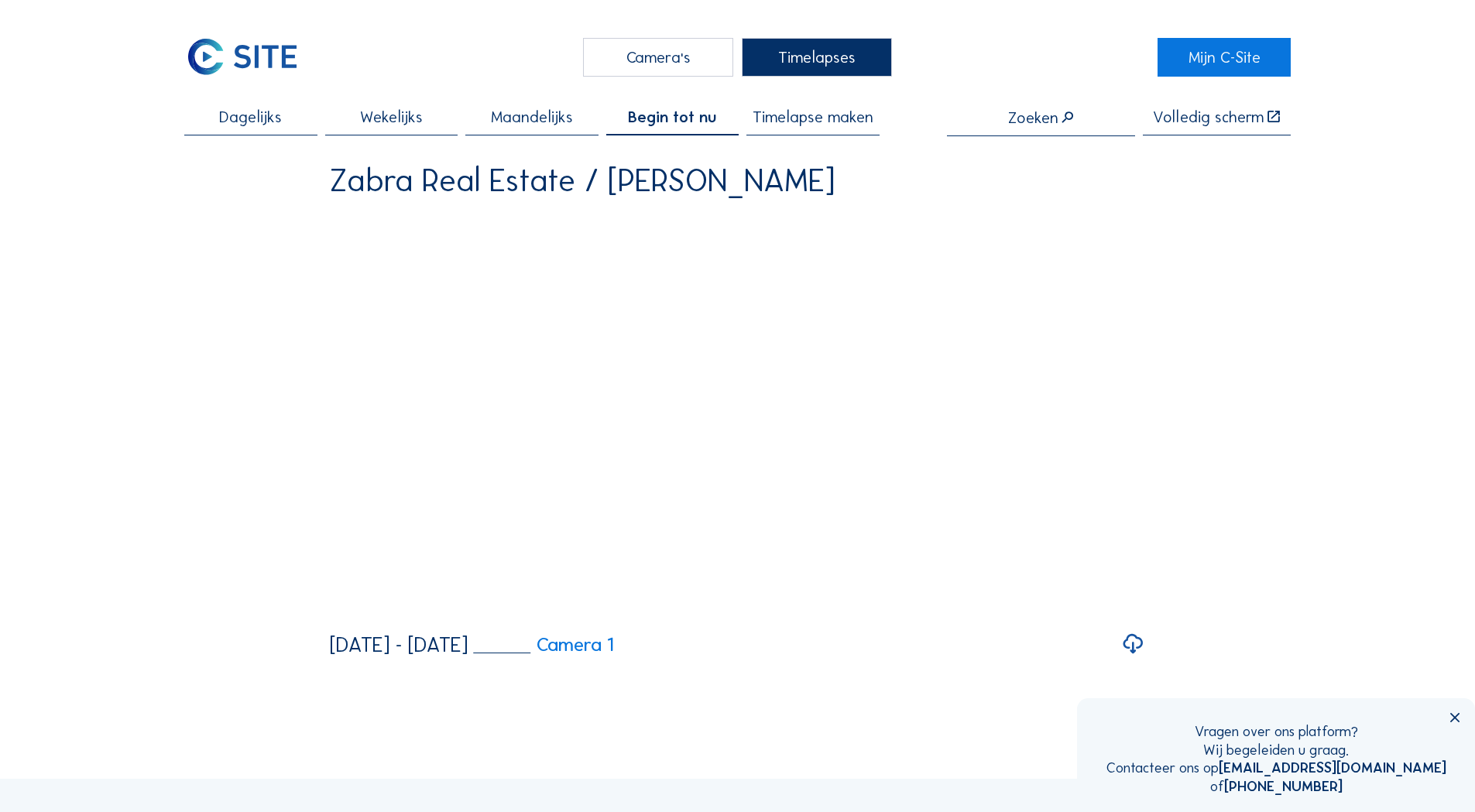
click at [161, 569] on div "Camera's Timelapses Mijn C-Site Dagelijks Wekelijks Maandelijks Begin tot nu Ti…" at bounding box center [738, 711] width 1475 height 1422
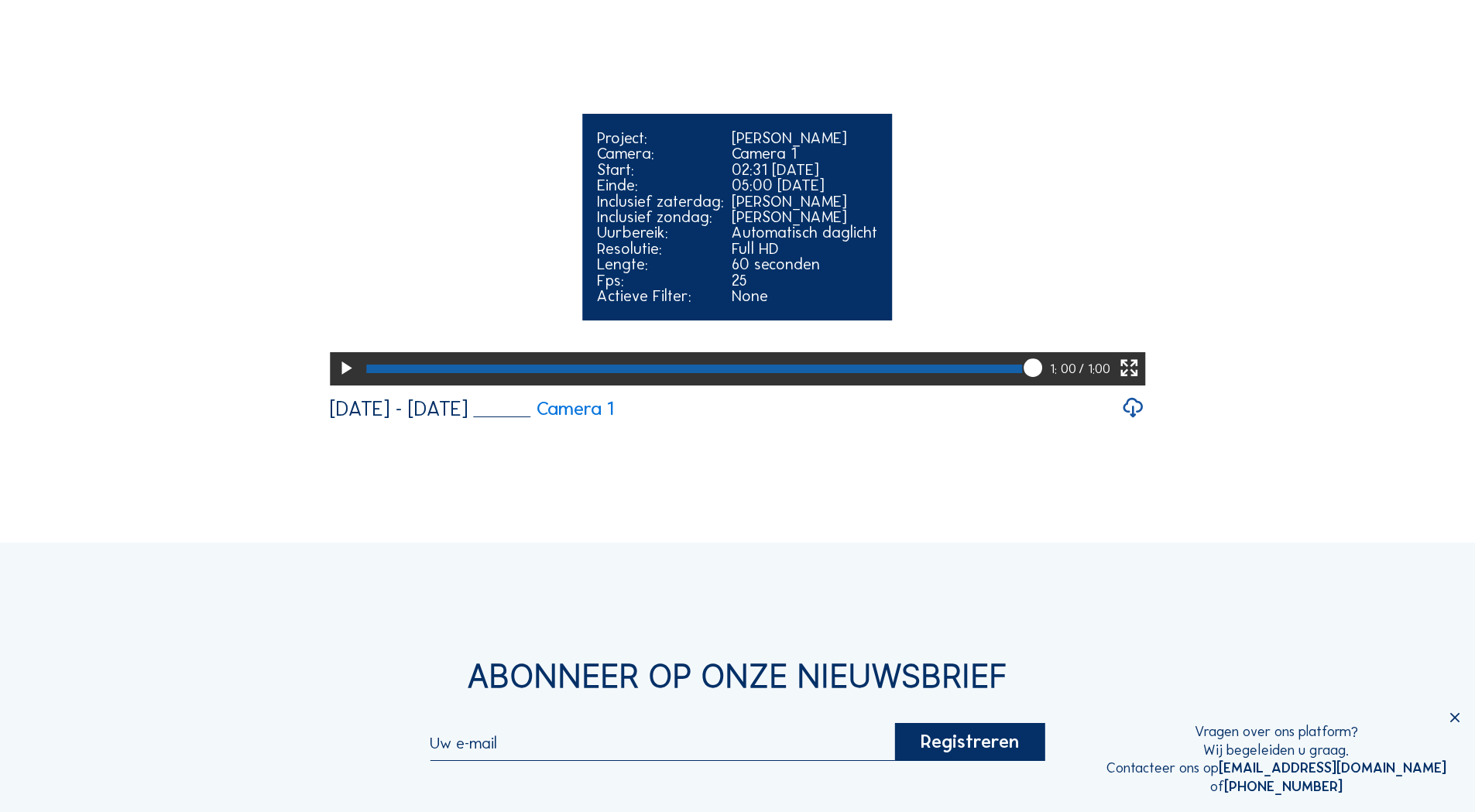
scroll to position [78, 0]
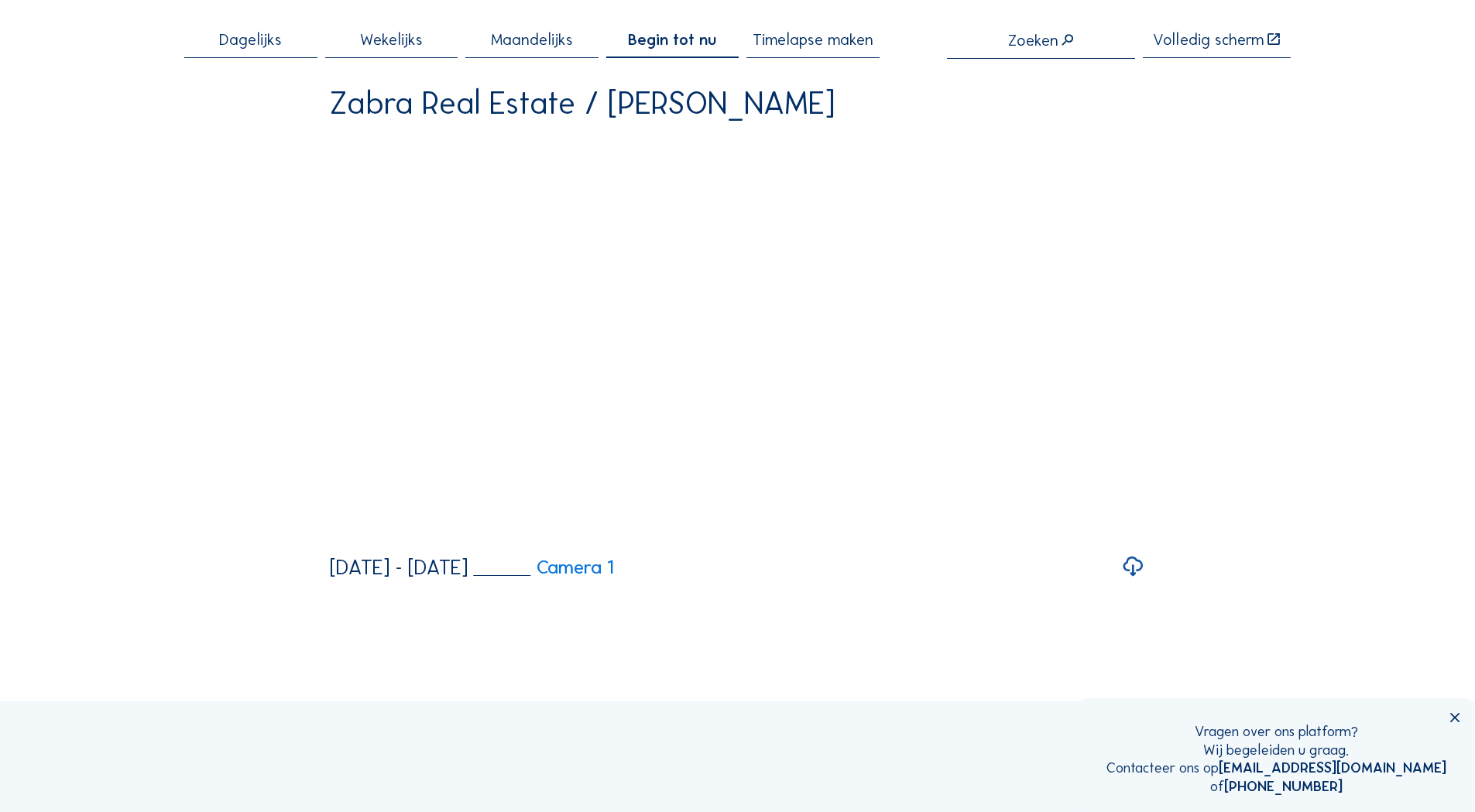
click at [1321, 329] on div "Camera's Timelapses Mijn C-Site Dagelijks Wekelijks Maandelijks Begin tot nu Ti…" at bounding box center [738, 633] width 1475 height 1422
click at [1257, 351] on div "Dagelijks Wekelijks Maandelijks Begin tot nu Timelapse maken Zoeken Volledig [P…" at bounding box center [738, 306] width 1106 height 548
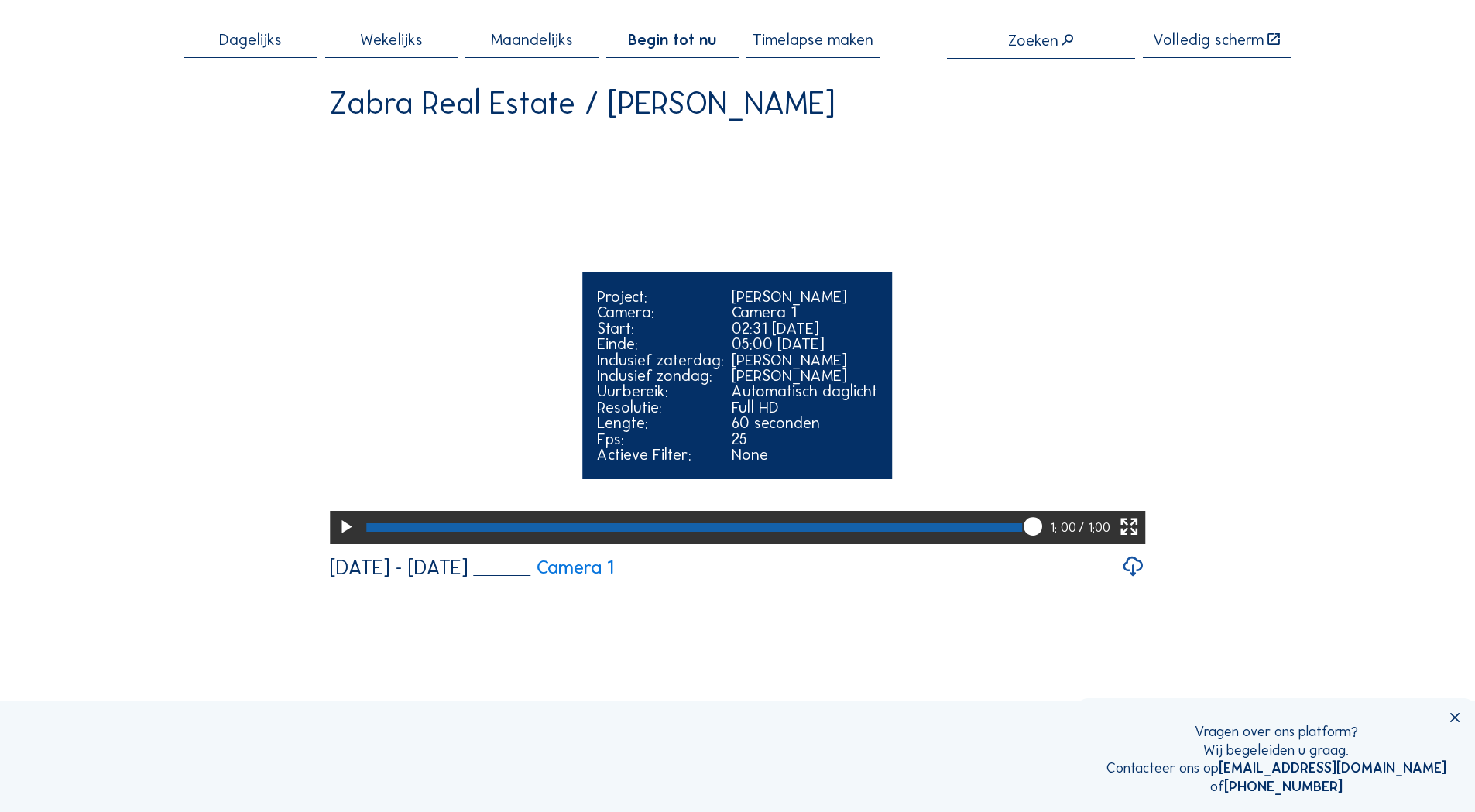
click at [615, 531] on div at bounding box center [695, 527] width 656 height 8
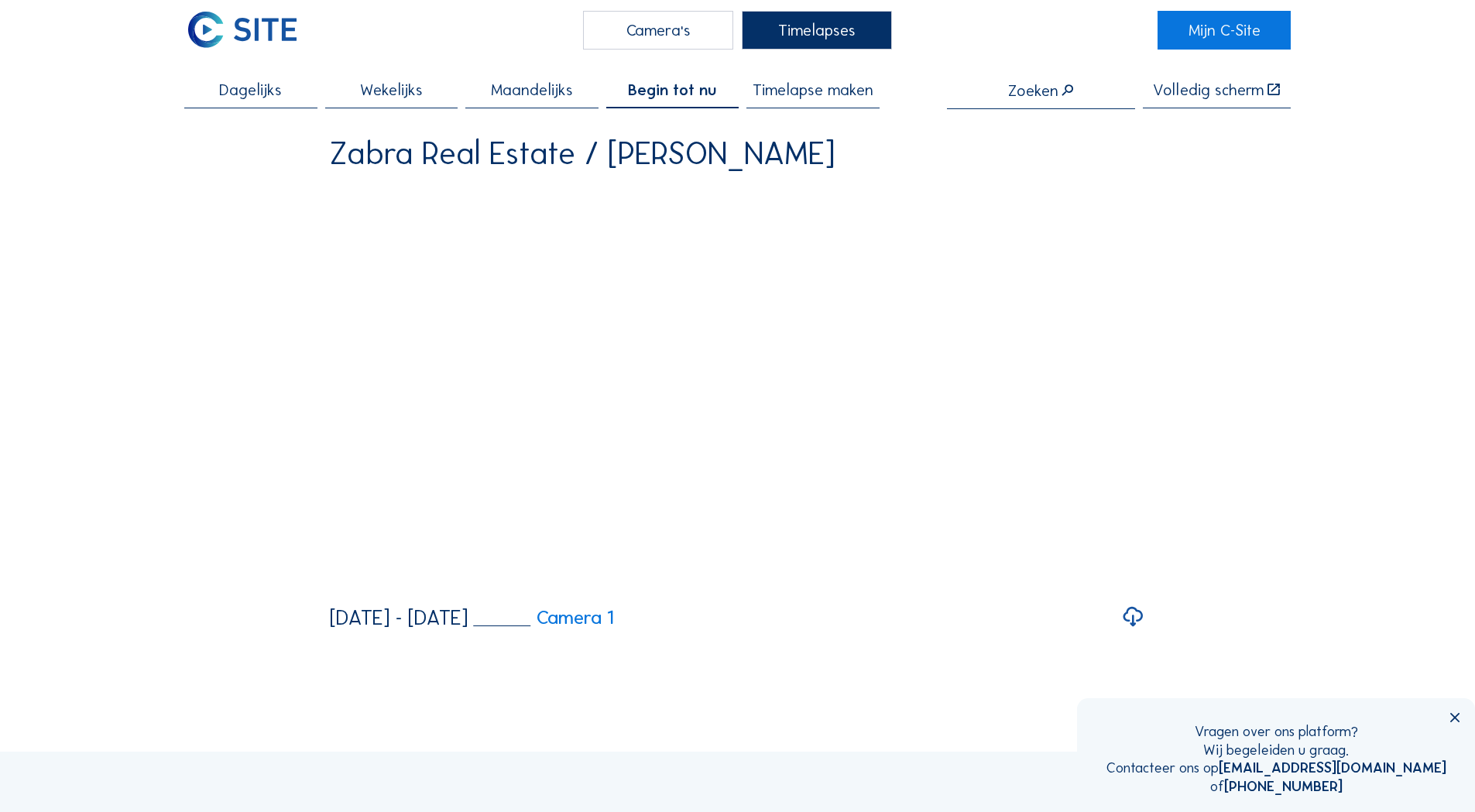
scroll to position [0, 0]
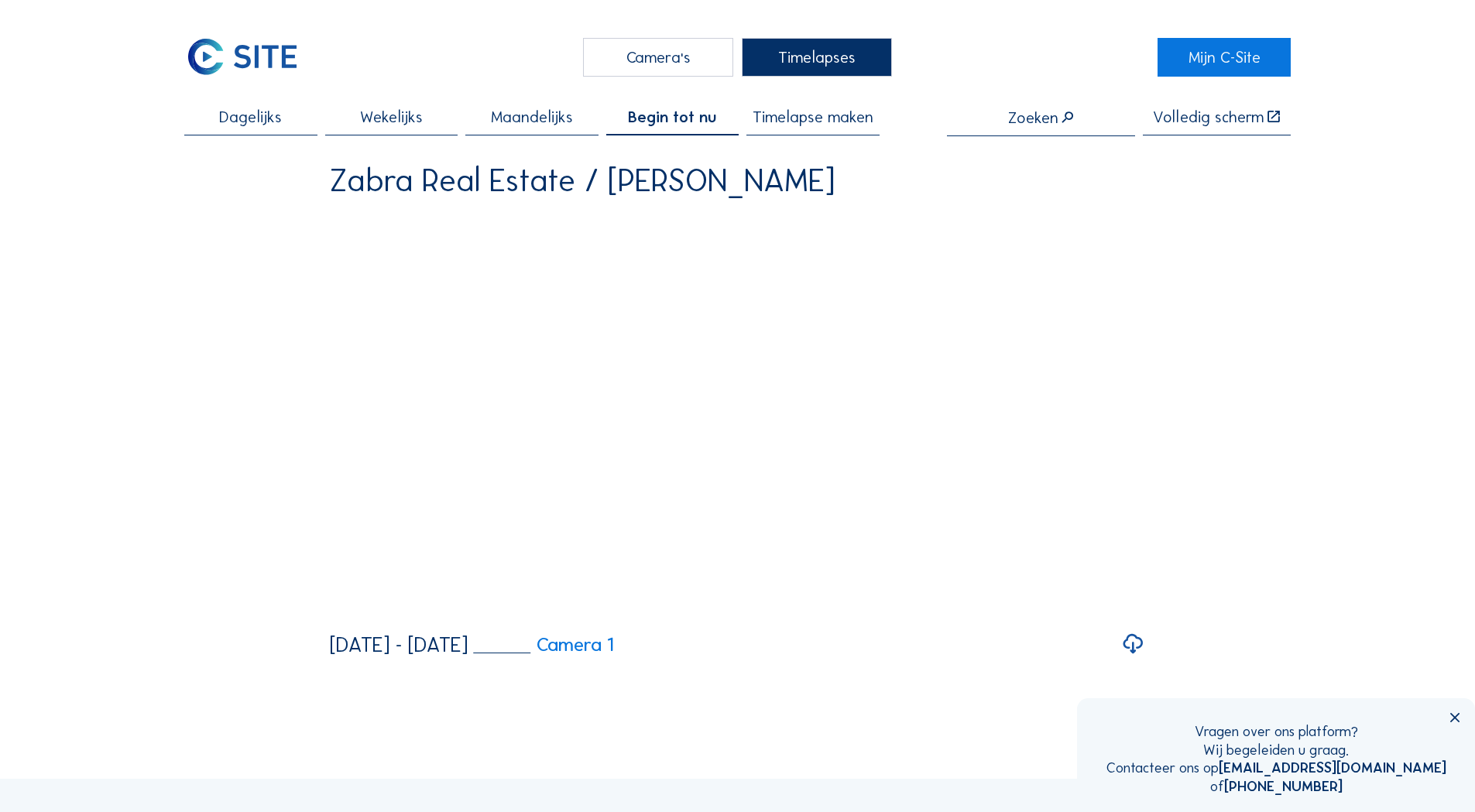
click at [573, 123] on span "Maandelijks" at bounding box center [531, 116] width 82 height 15
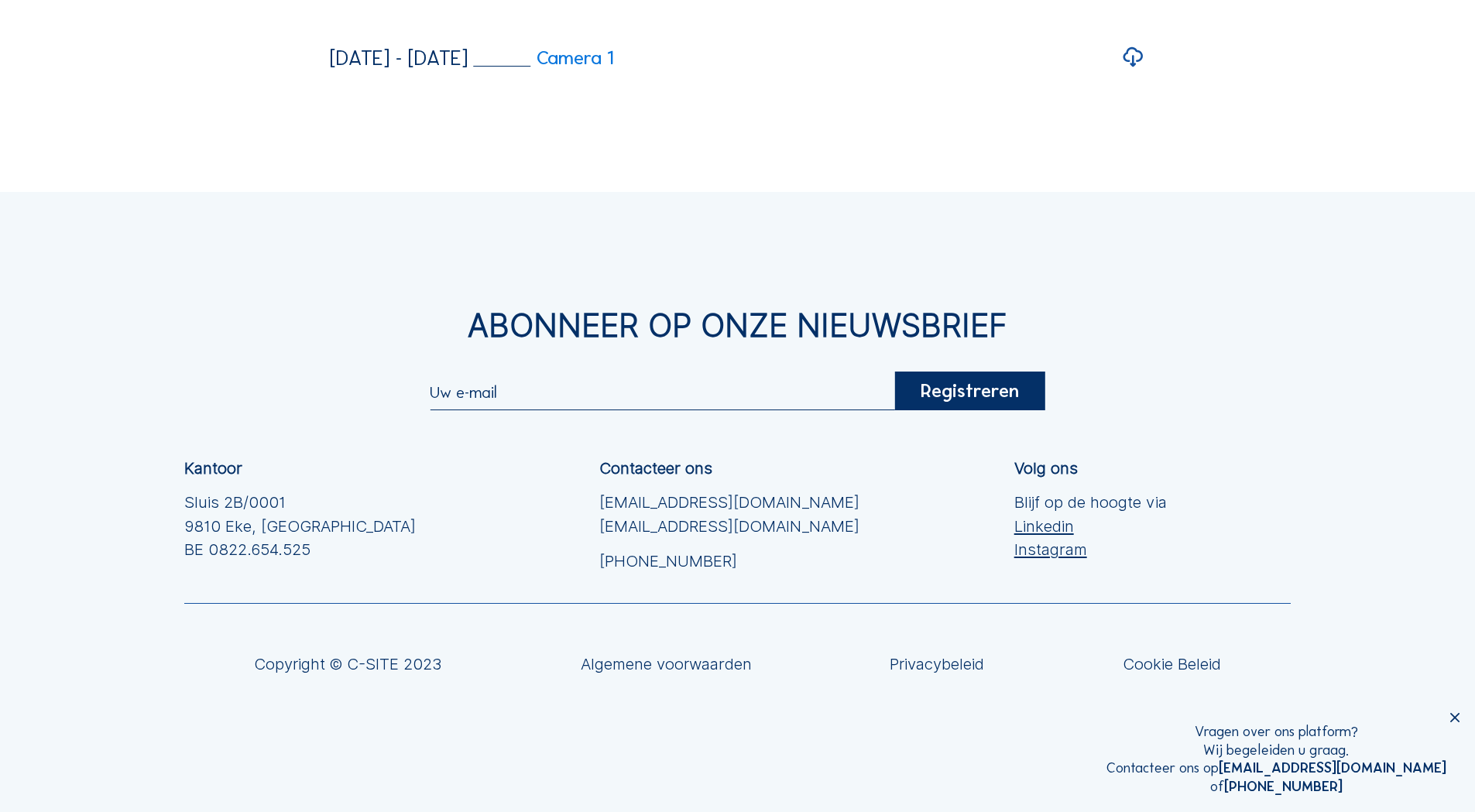
scroll to position [3097, 0]
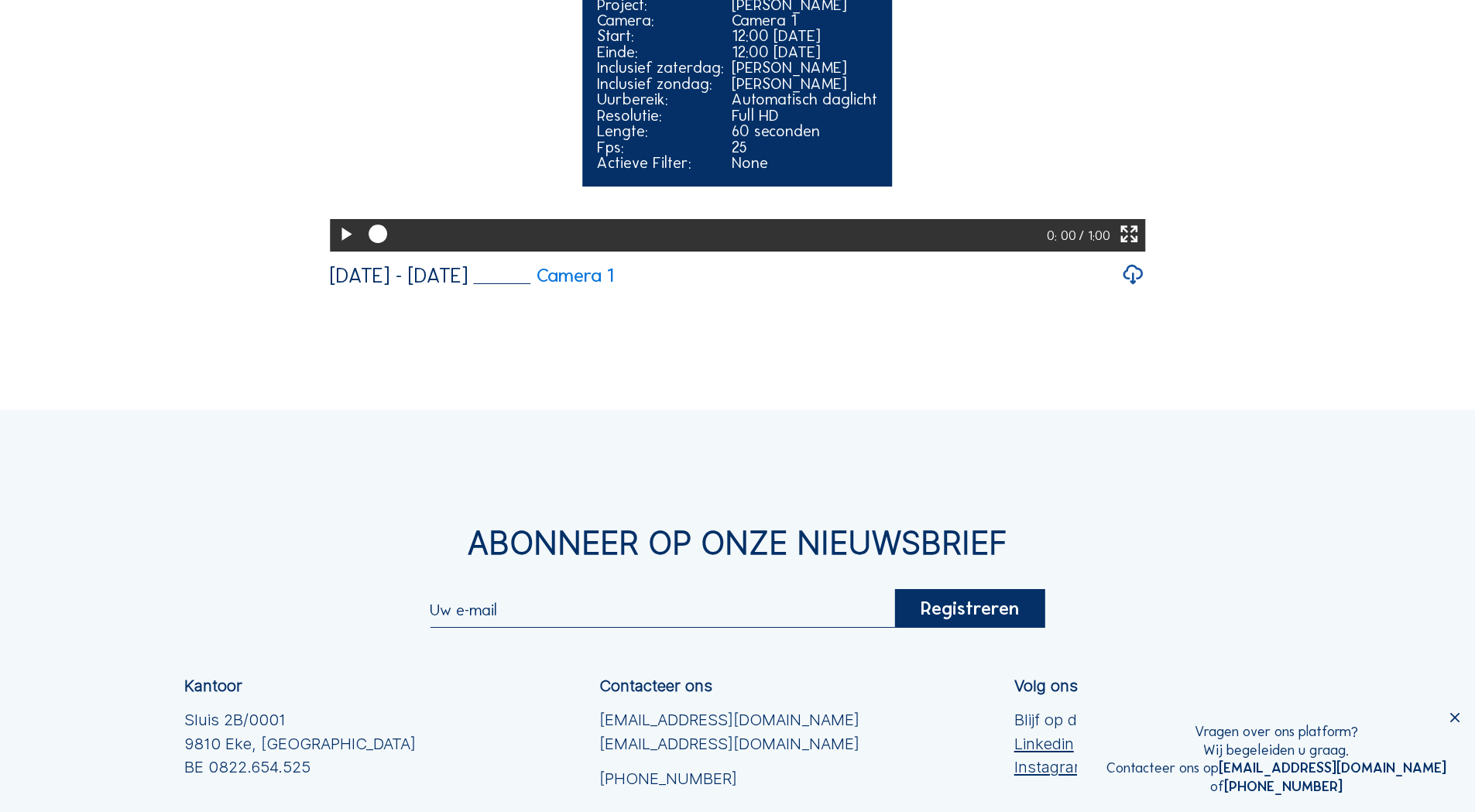
click at [347, 249] on icon at bounding box center [346, 234] width 23 height 27
click at [345, 251] on div "Your browser does not support the video tag. Project: Awans Gijbels Camera: Cam…" at bounding box center [738, 46] width 816 height 410
